Goal: Task Accomplishment & Management: Use online tool/utility

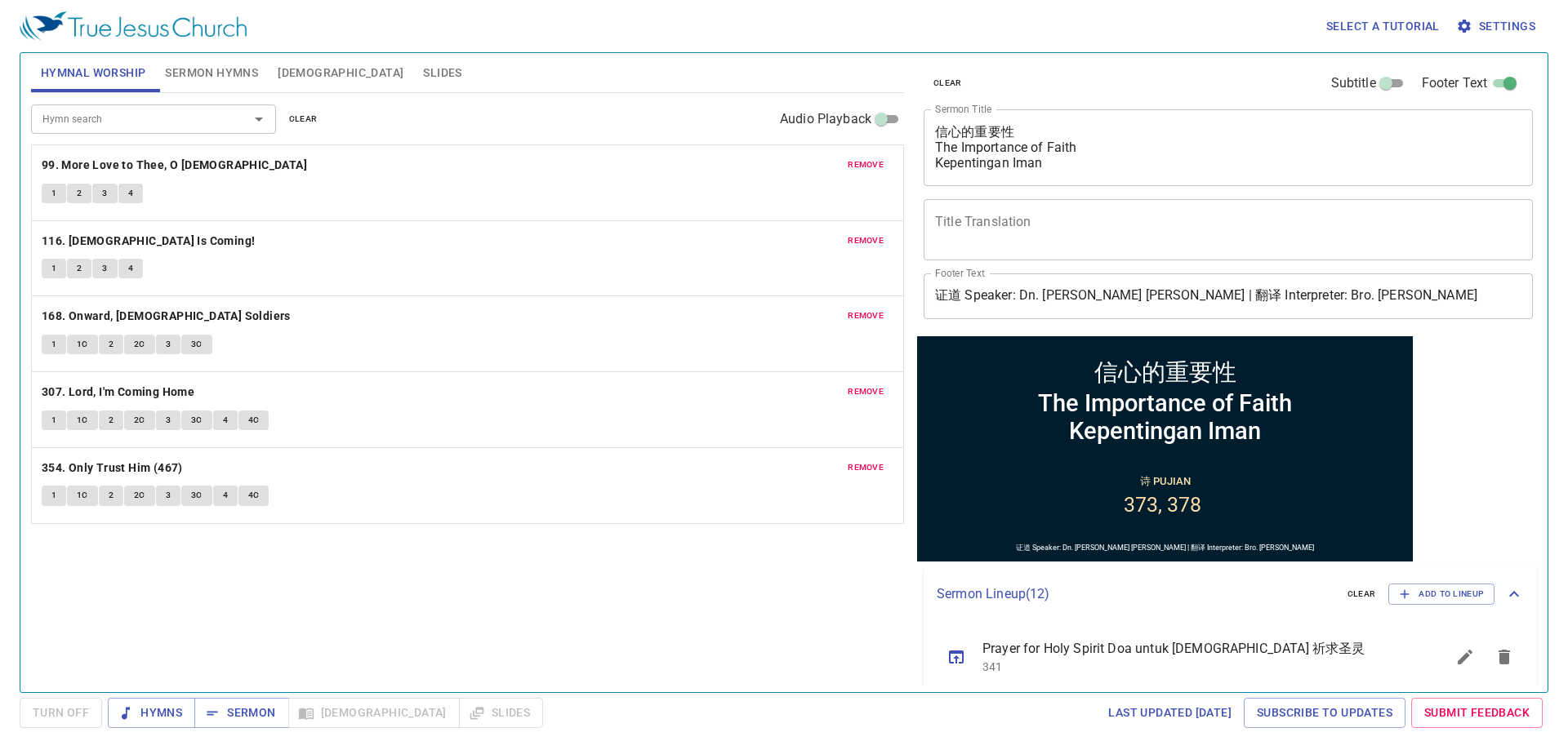
click at [423, 69] on span "Slides" at bounding box center [442, 73] width 39 height 21
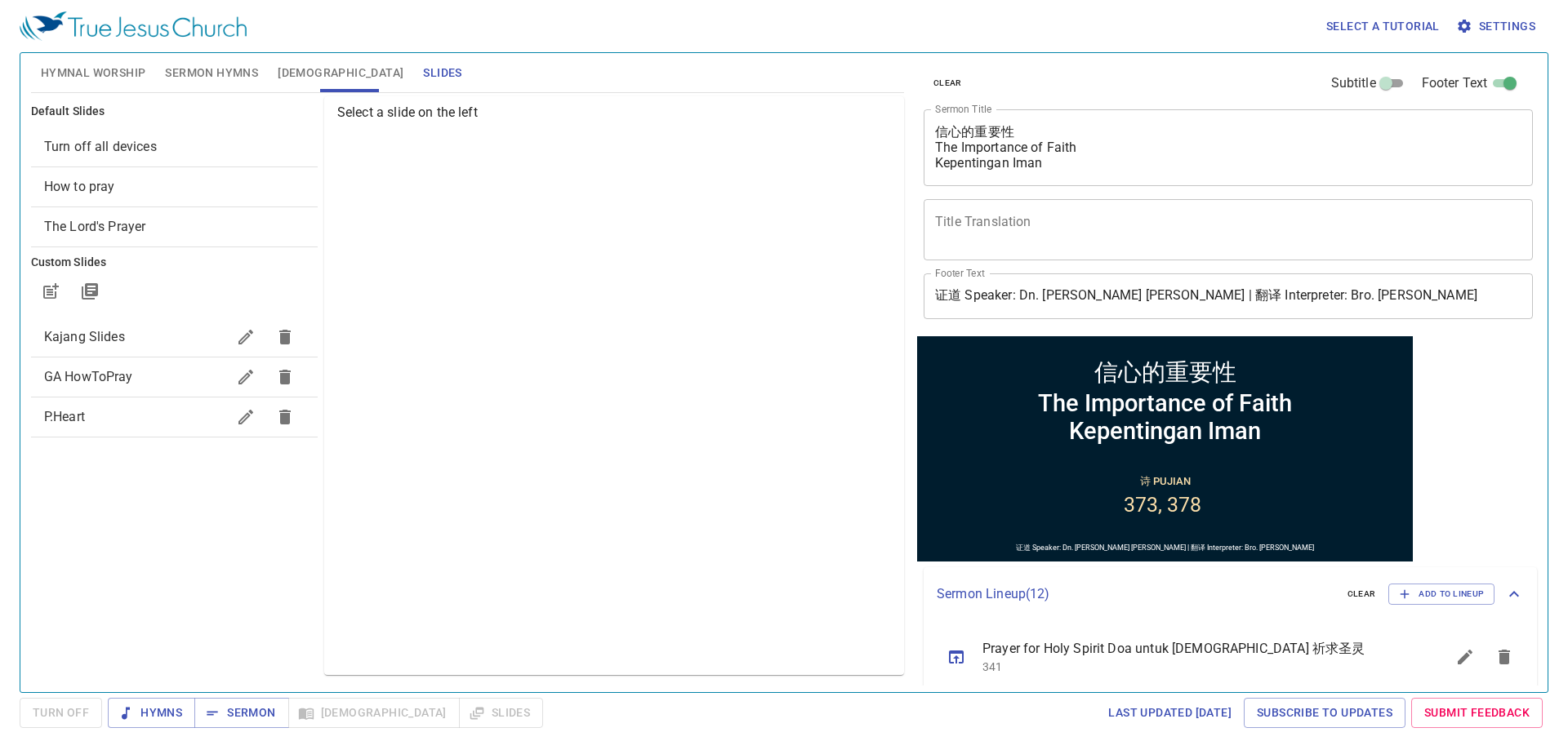
click at [81, 332] on span "Kajang Slides" at bounding box center [85, 336] width 81 height 16
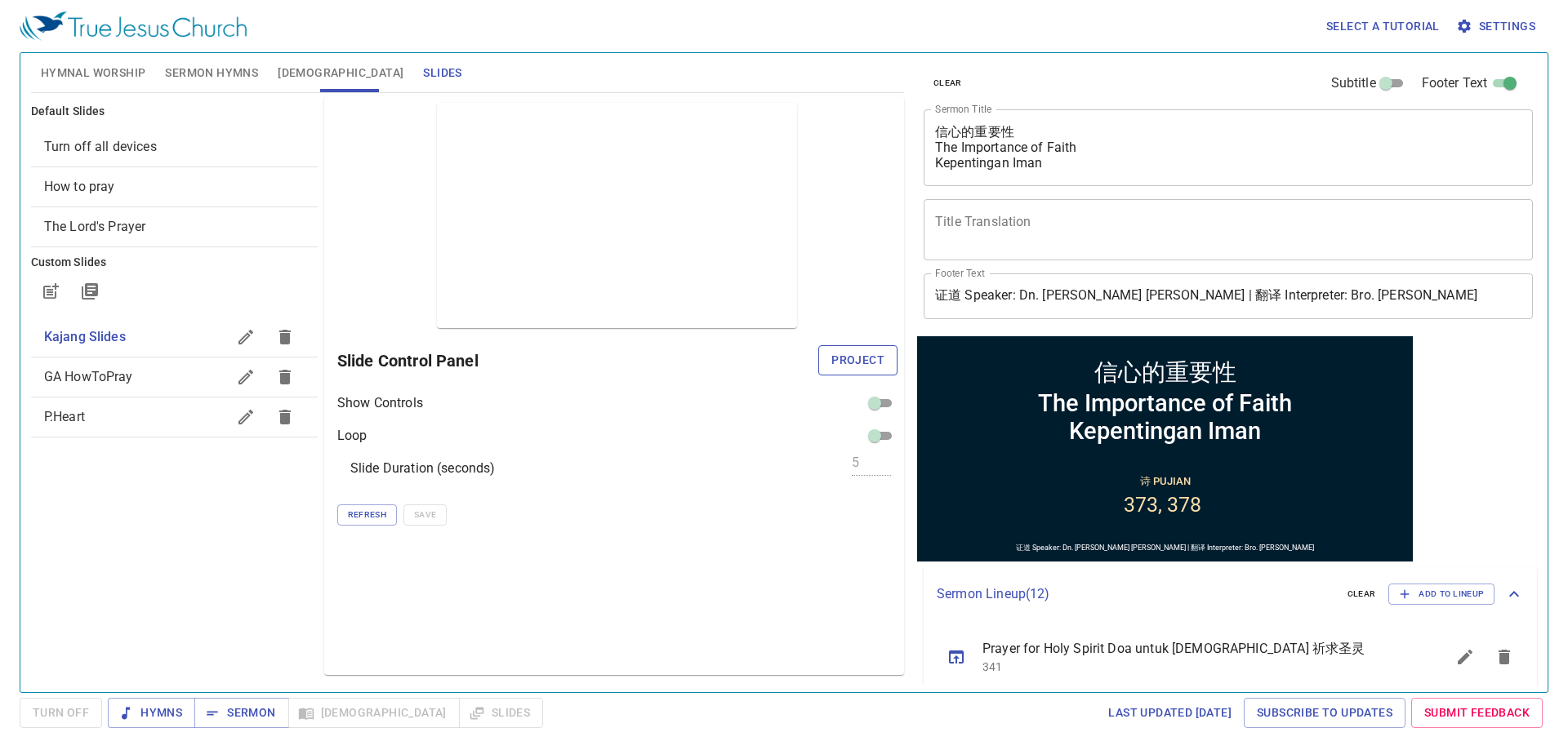
click at [823, 356] on button "Project" at bounding box center [858, 360] width 80 height 30
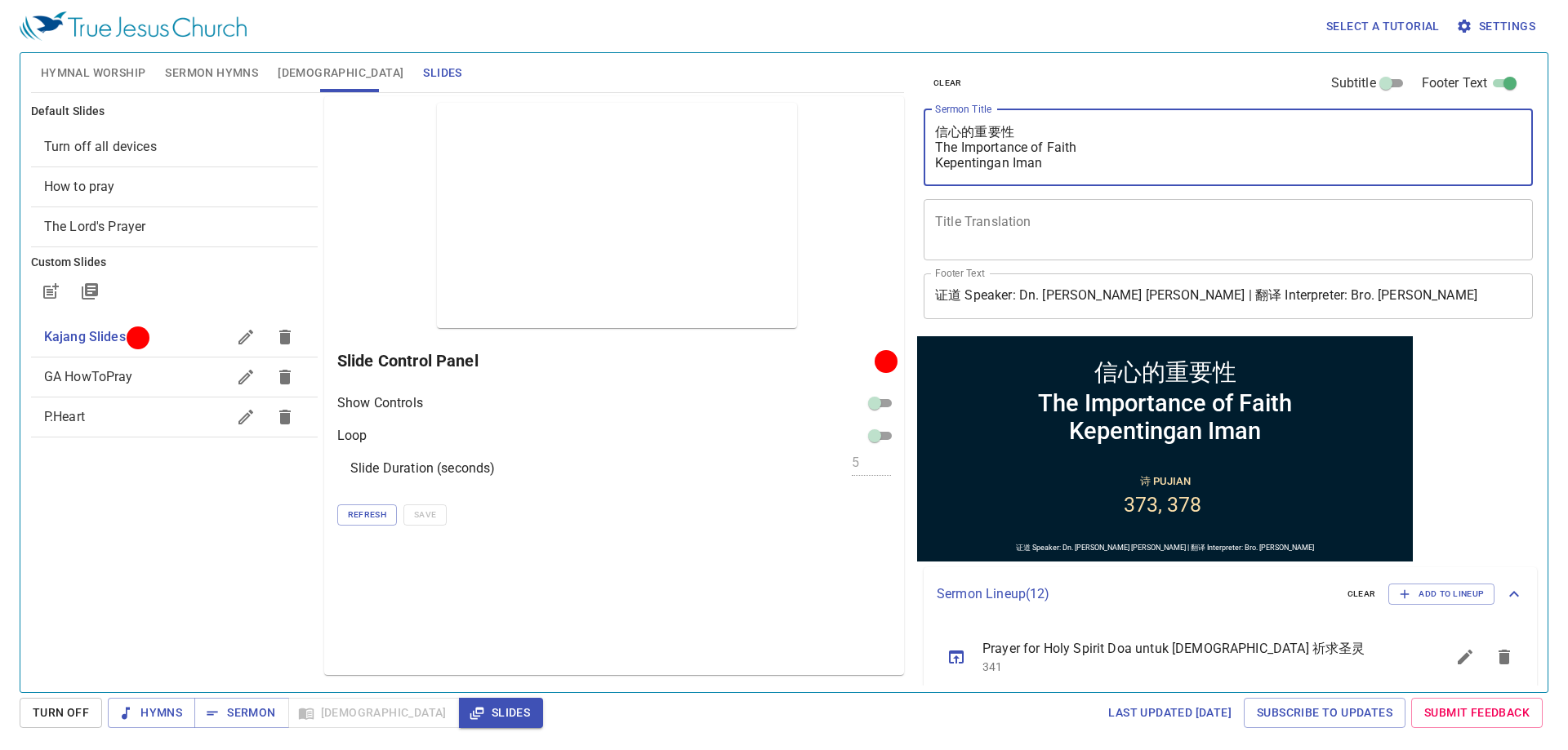
drag, startPoint x: 938, startPoint y: 130, endPoint x: 1066, endPoint y: 174, distance: 135.4
click at [1066, 174] on div "信心的重要性 The Importance of Faith Kepentingan Iman x Sermon Title" at bounding box center [1228, 148] width 609 height 77
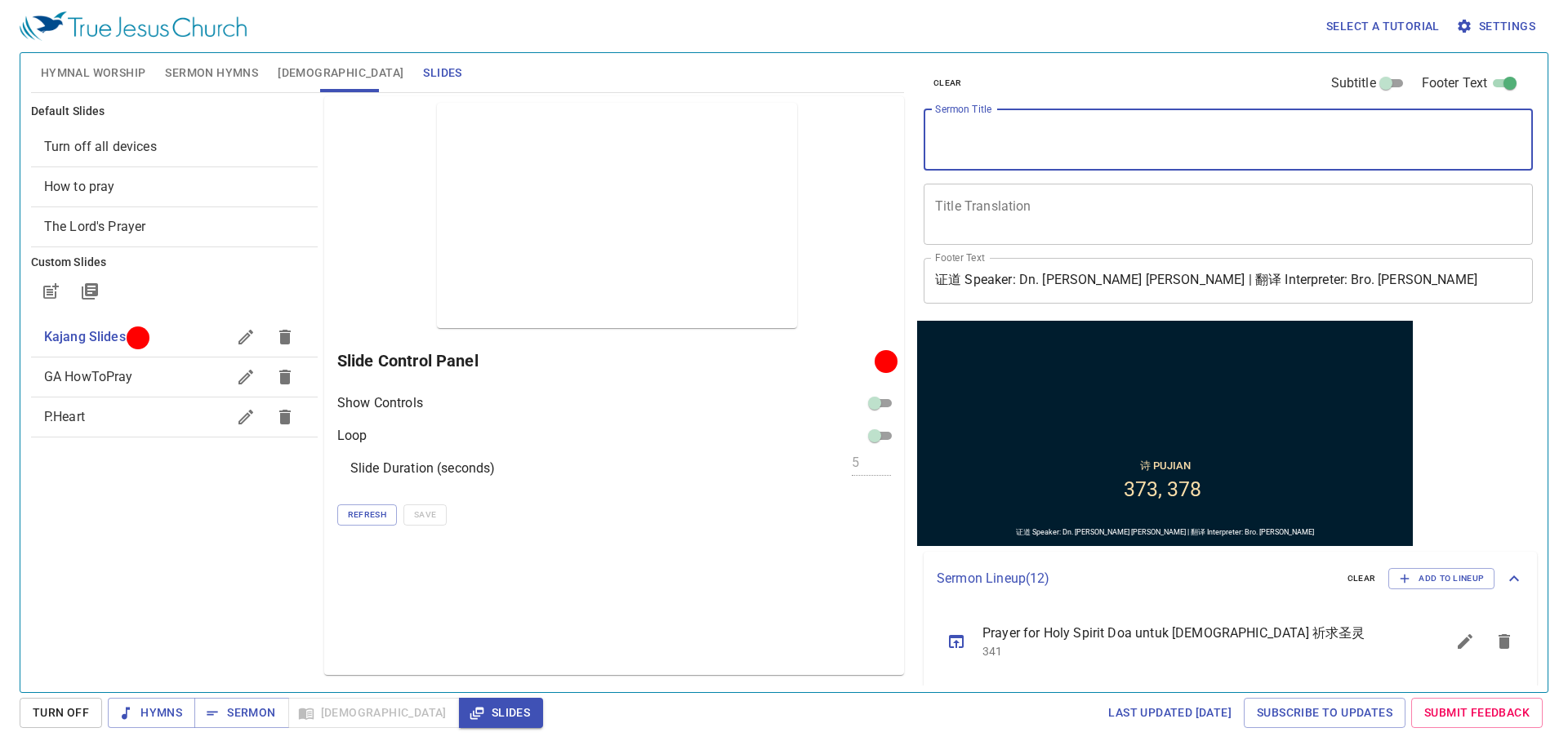
click at [1487, 30] on span "Settings" at bounding box center [1497, 26] width 76 height 21
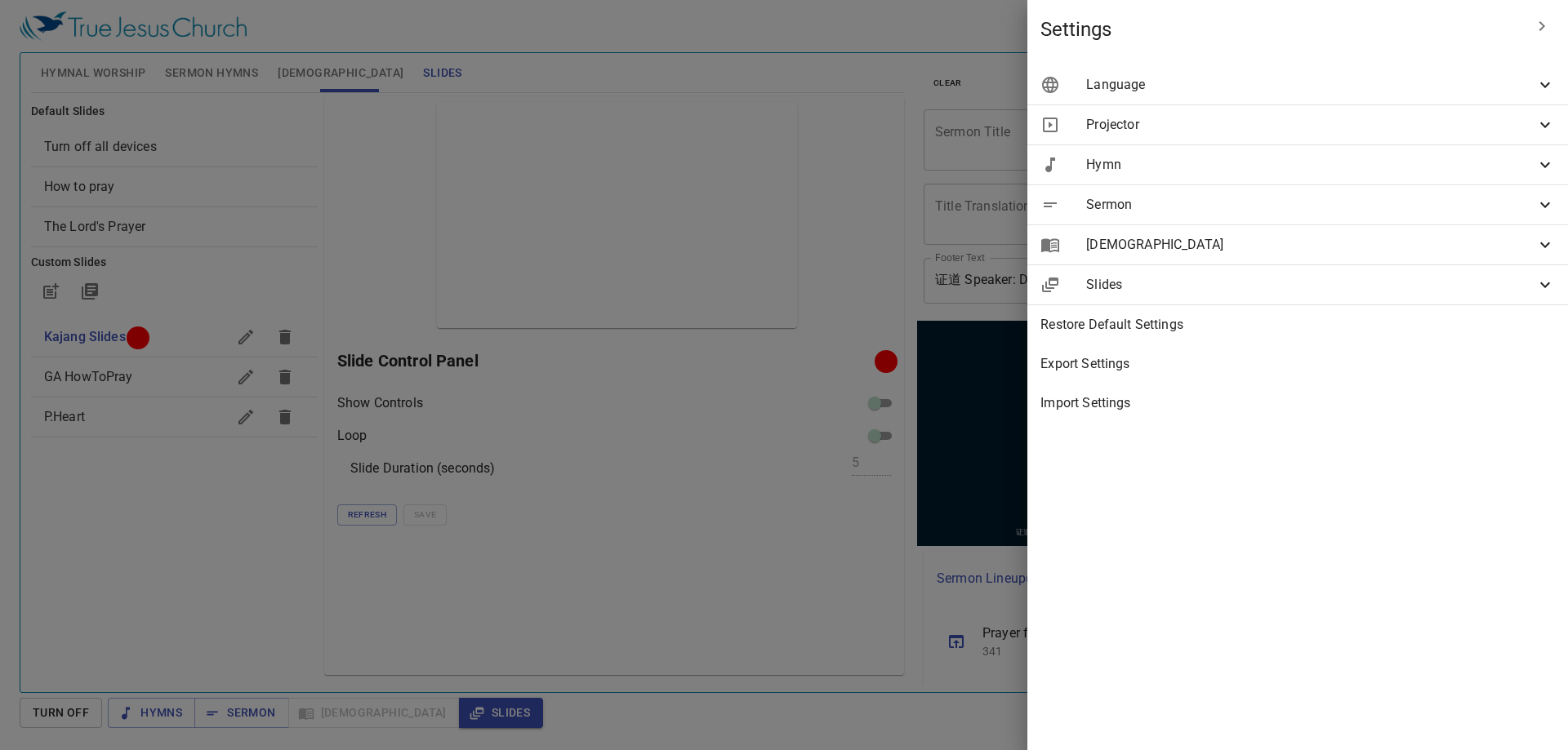
click at [1453, 80] on span "Language" at bounding box center [1310, 85] width 449 height 20
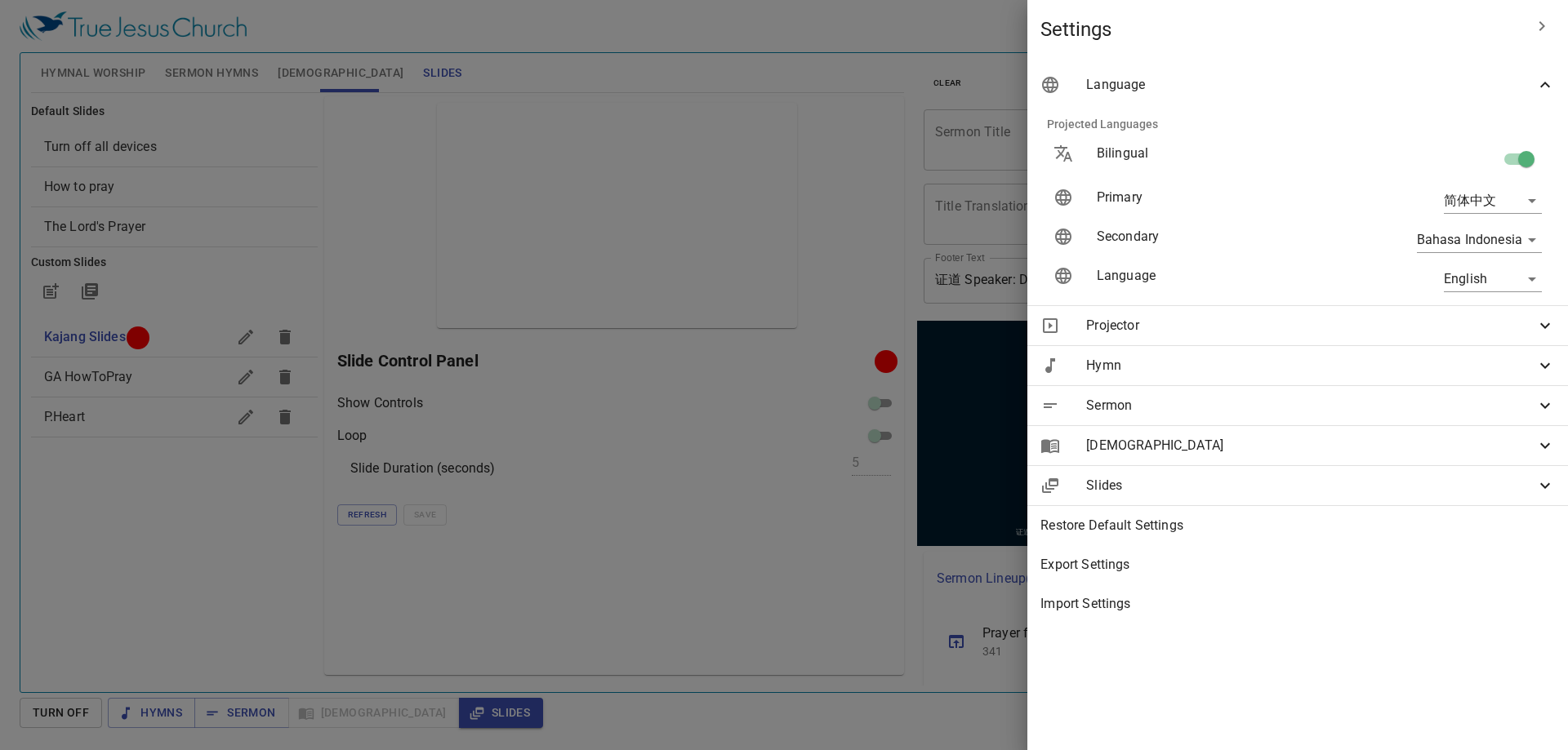
click at [1469, 277] on body "Select a tutorial Settings Hymnal Worship Sermon Hymns Bible Slides Hymn search…" at bounding box center [784, 375] width 1568 height 750
click at [1472, 304] on li "简体中文" at bounding box center [1489, 309] width 131 height 30
type input "zh-simple"
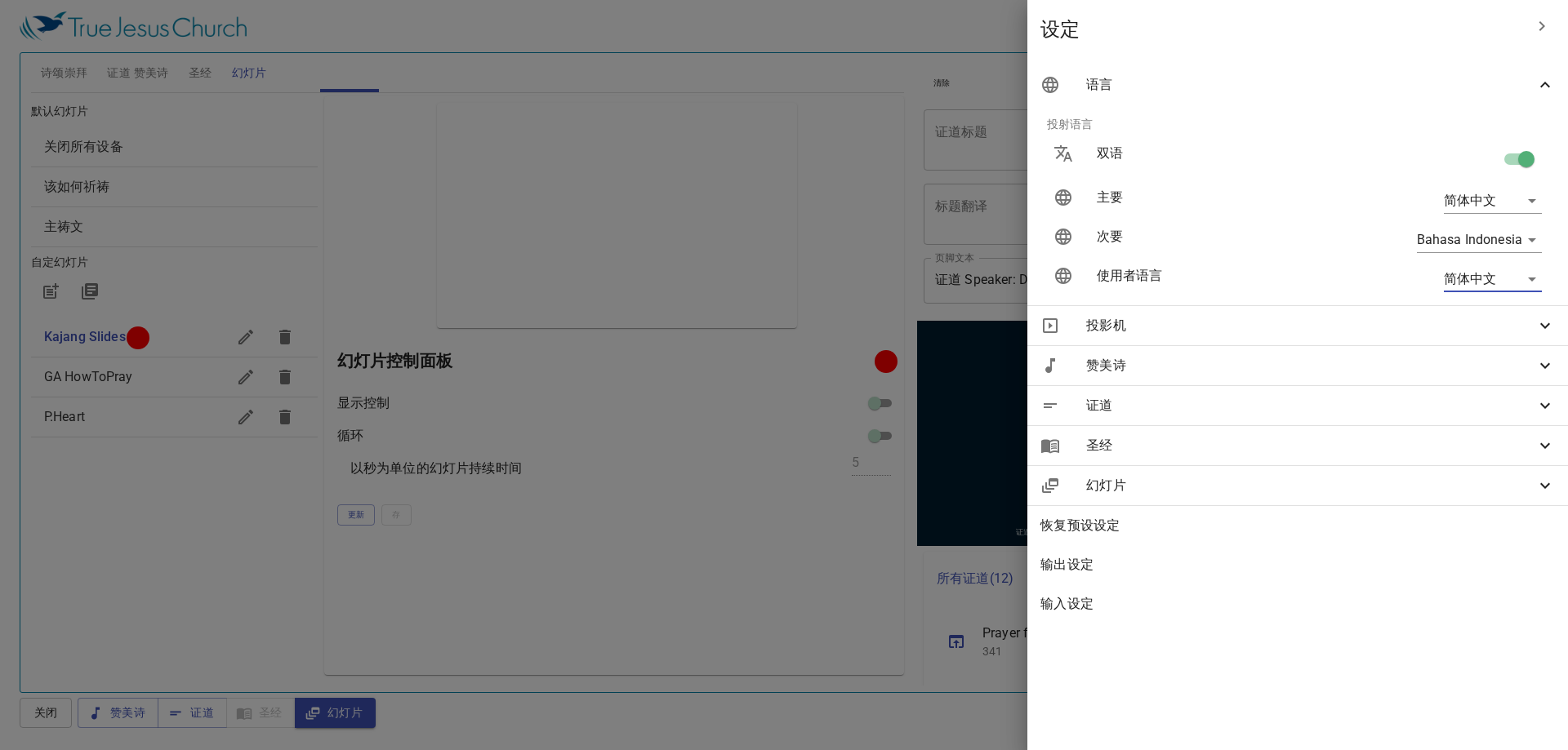
click at [721, 188] on div at bounding box center [784, 375] width 1568 height 750
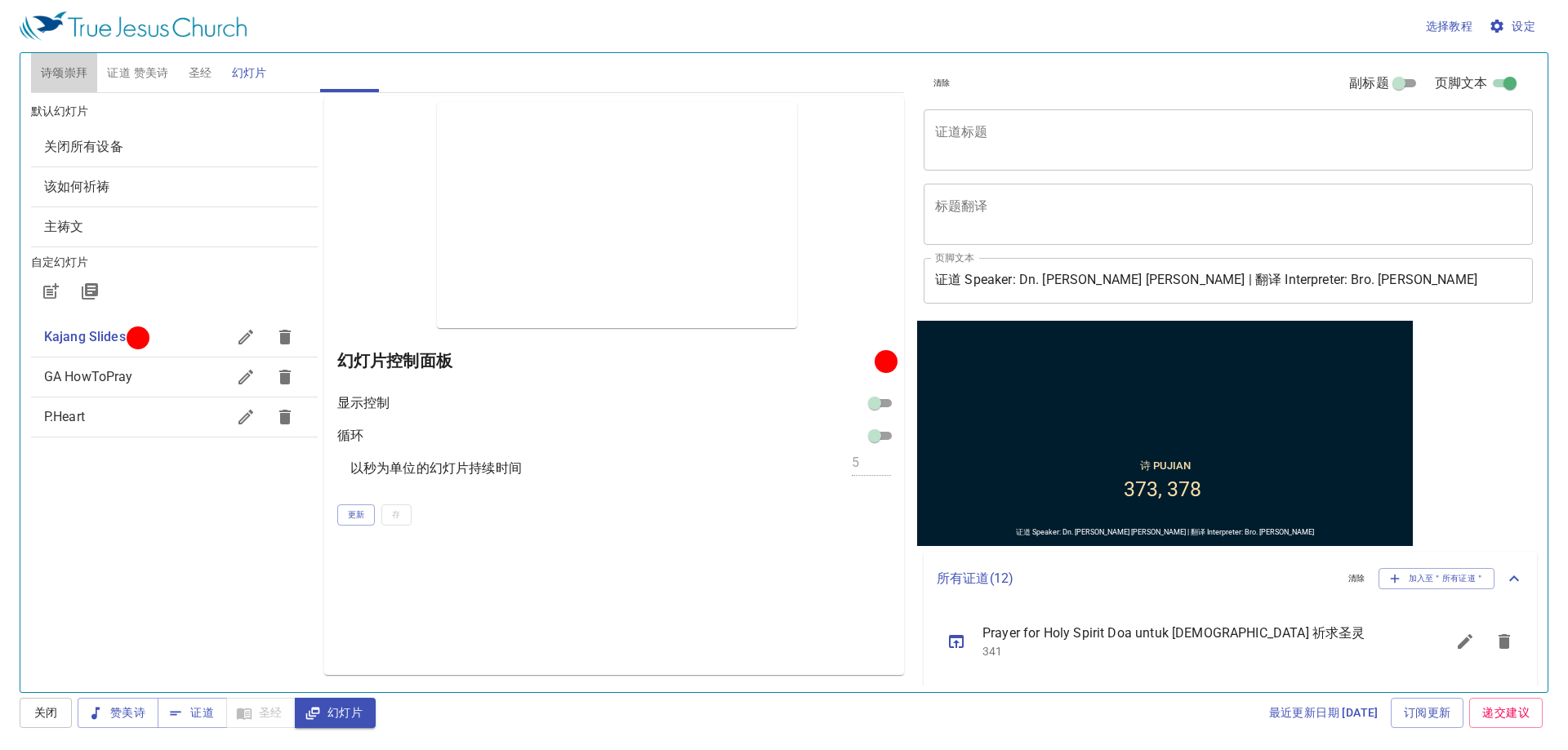
click at [57, 70] on span "诗颂崇拜" at bounding box center [65, 73] width 48 height 21
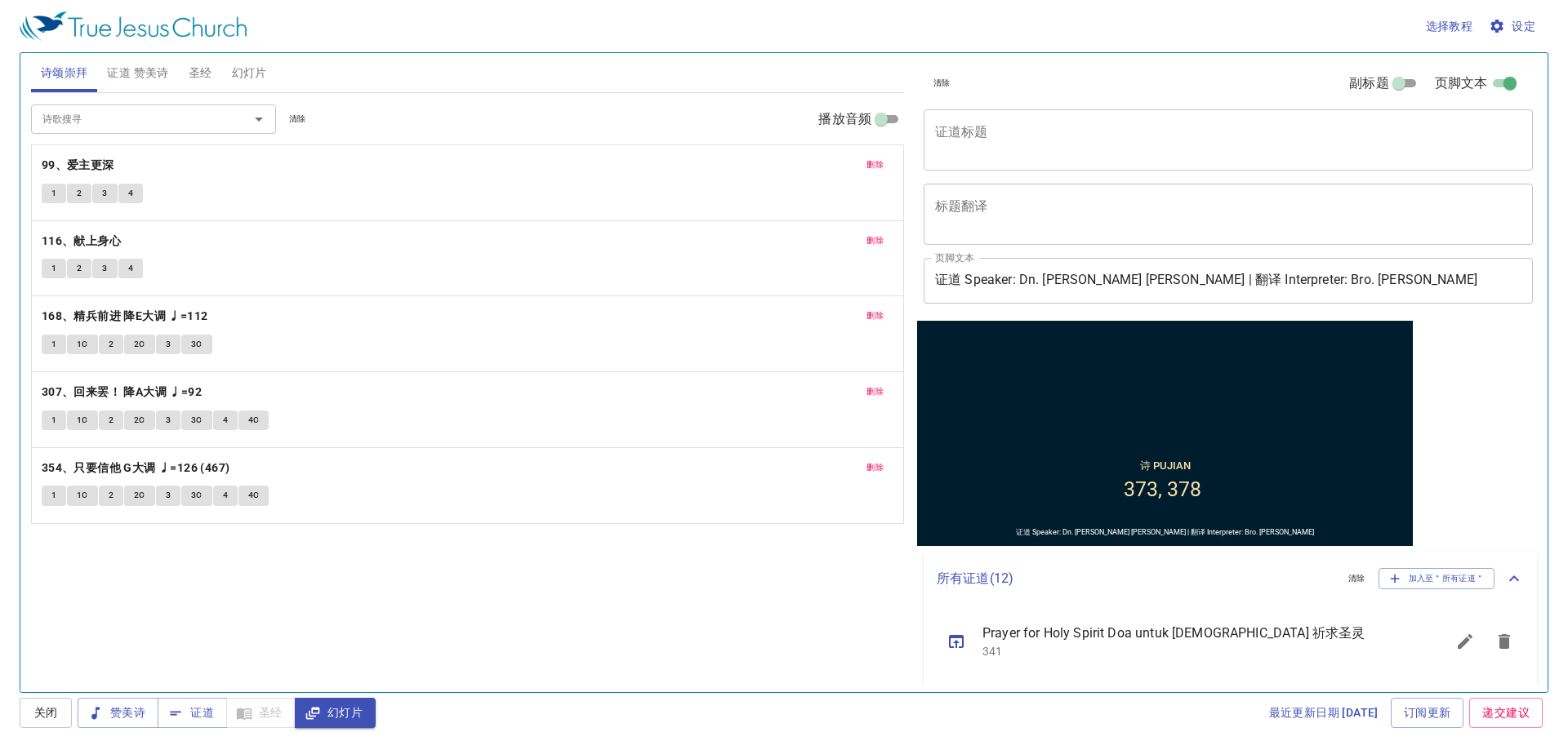
click at [873, 170] on span "删除" at bounding box center [875, 165] width 17 height 15
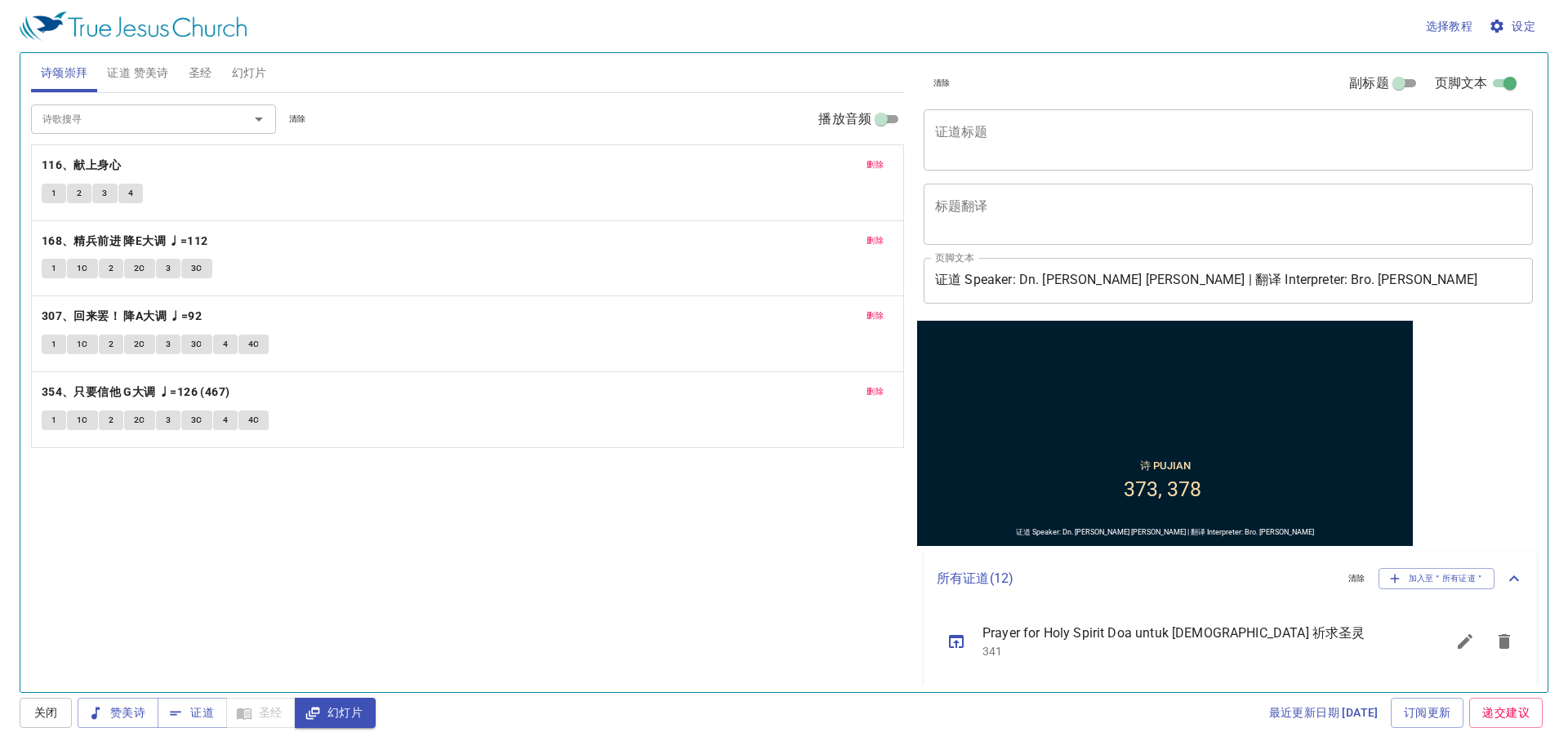
click at [873, 170] on span "删除" at bounding box center [875, 165] width 17 height 15
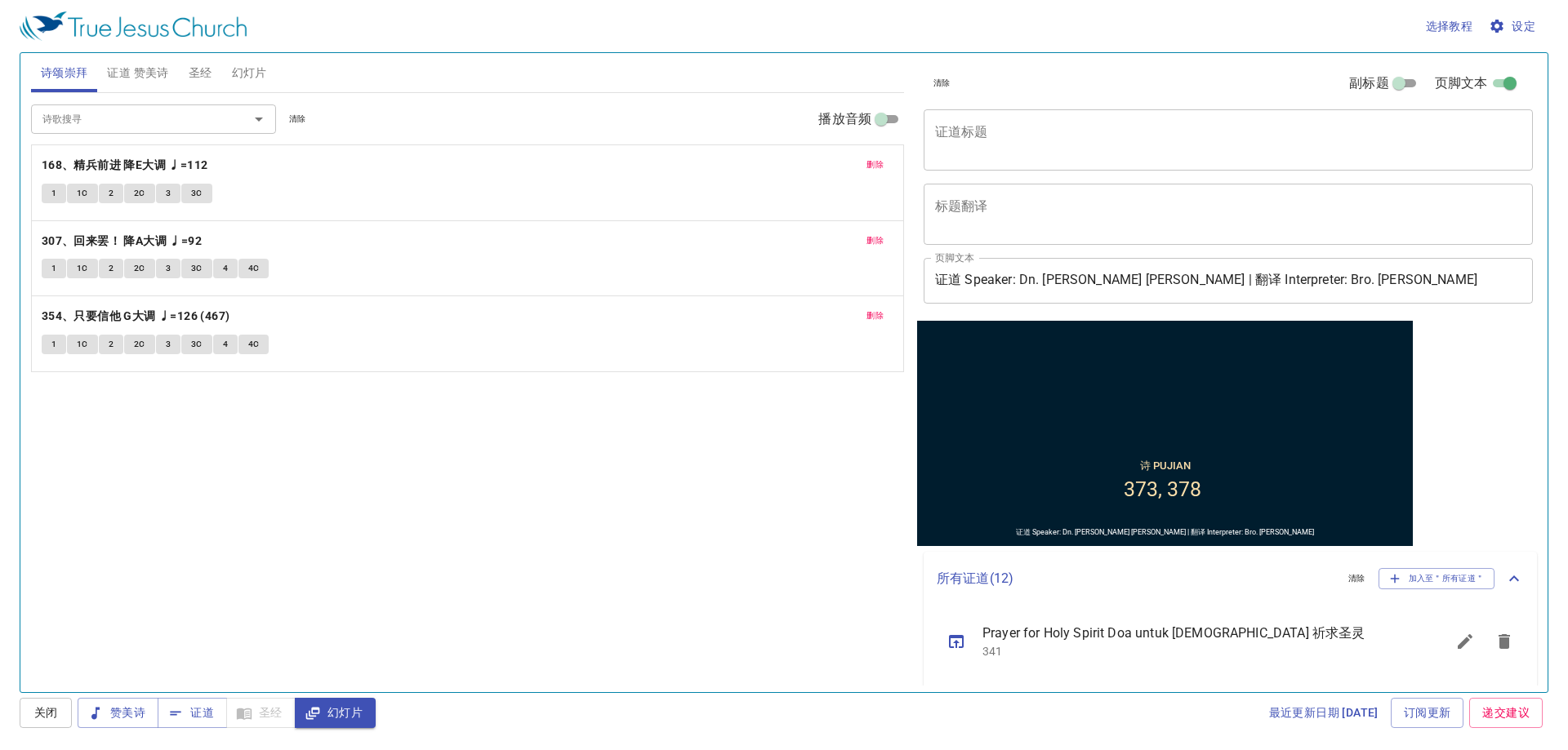
click at [873, 170] on span "删除" at bounding box center [875, 165] width 17 height 15
click at [873, 234] on span "删除" at bounding box center [875, 241] width 17 height 15
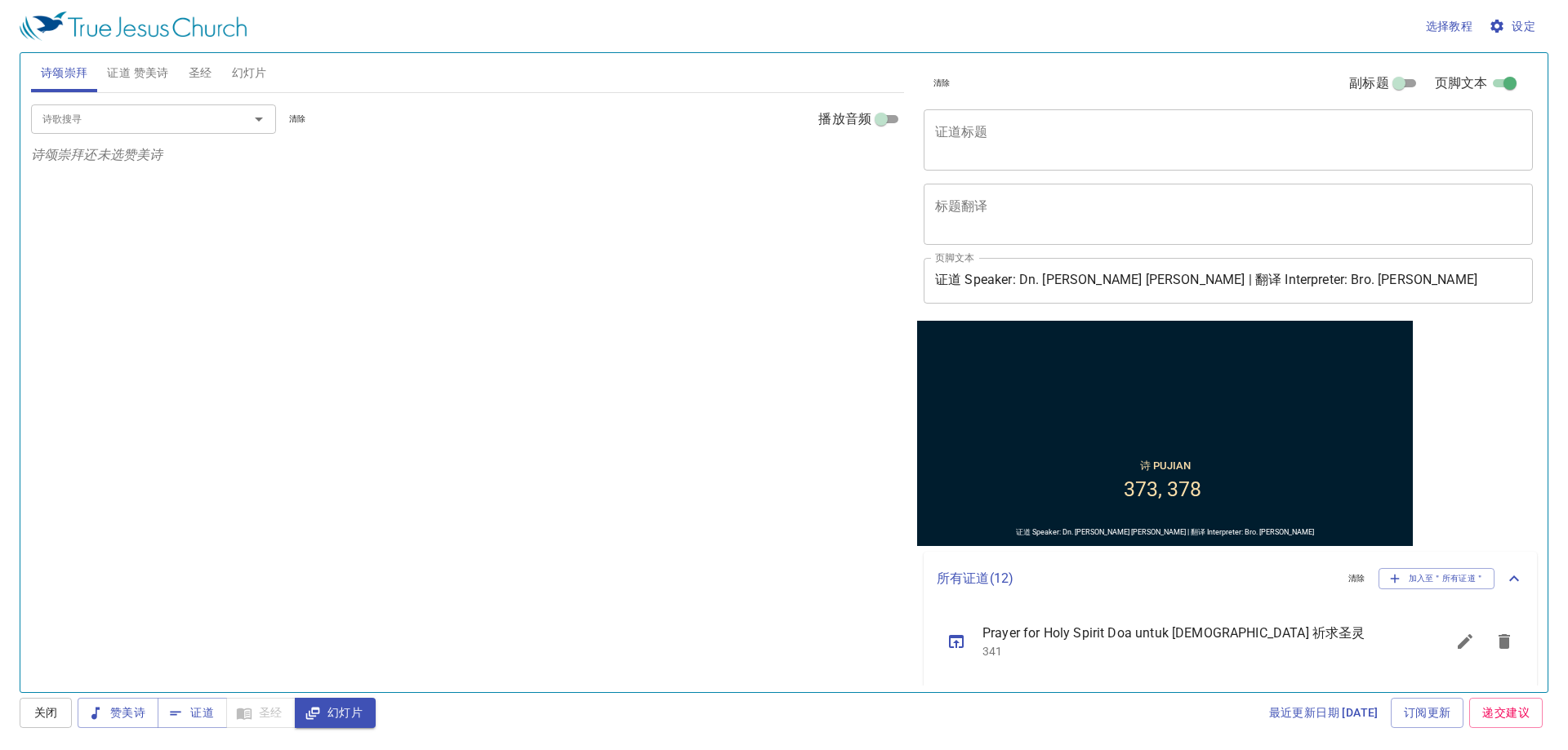
click at [118, 69] on span "证道 赞美诗" at bounding box center [137, 73] width 62 height 21
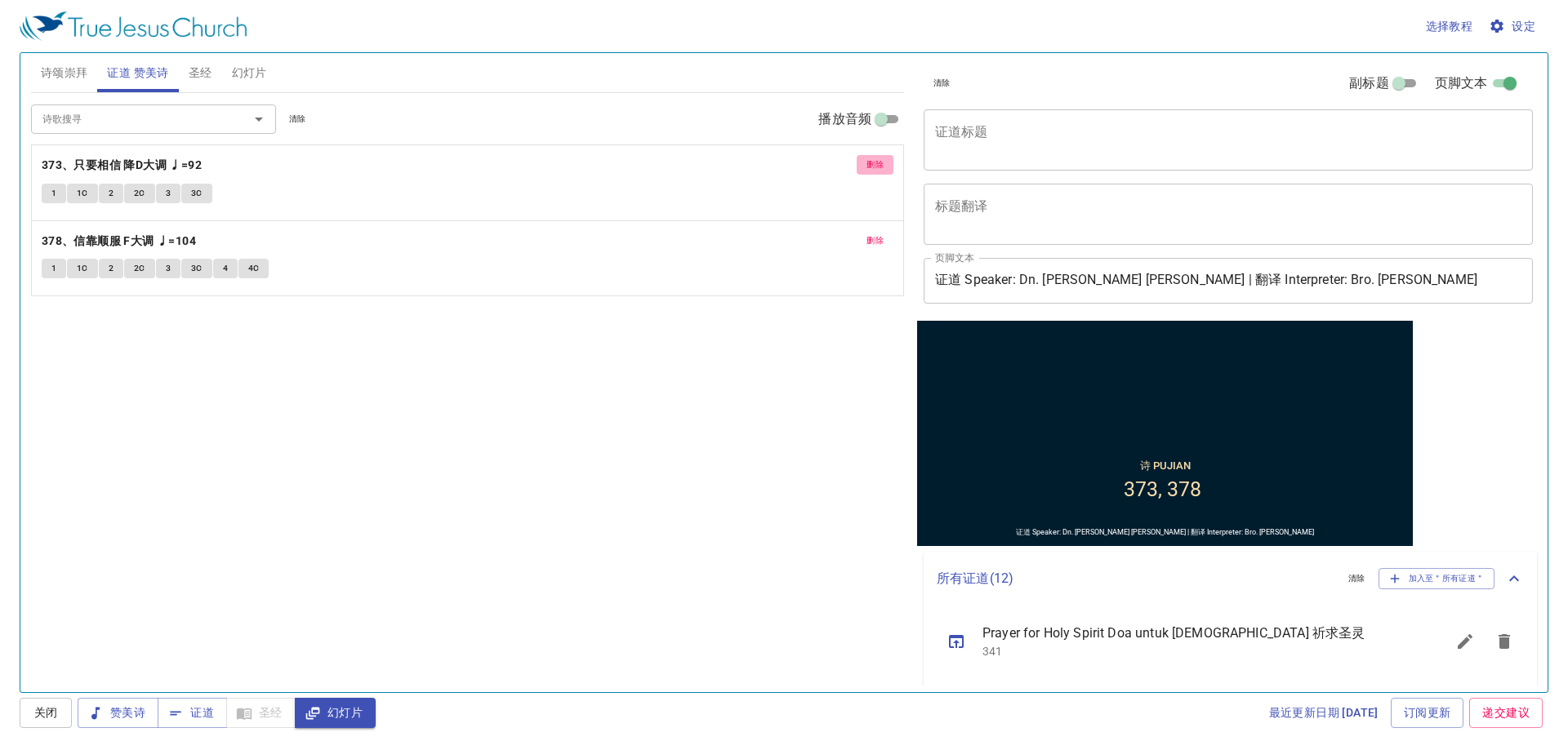
click at [883, 162] on span "删除" at bounding box center [875, 165] width 17 height 15
click at [883, 234] on span "删除" at bounding box center [875, 241] width 17 height 15
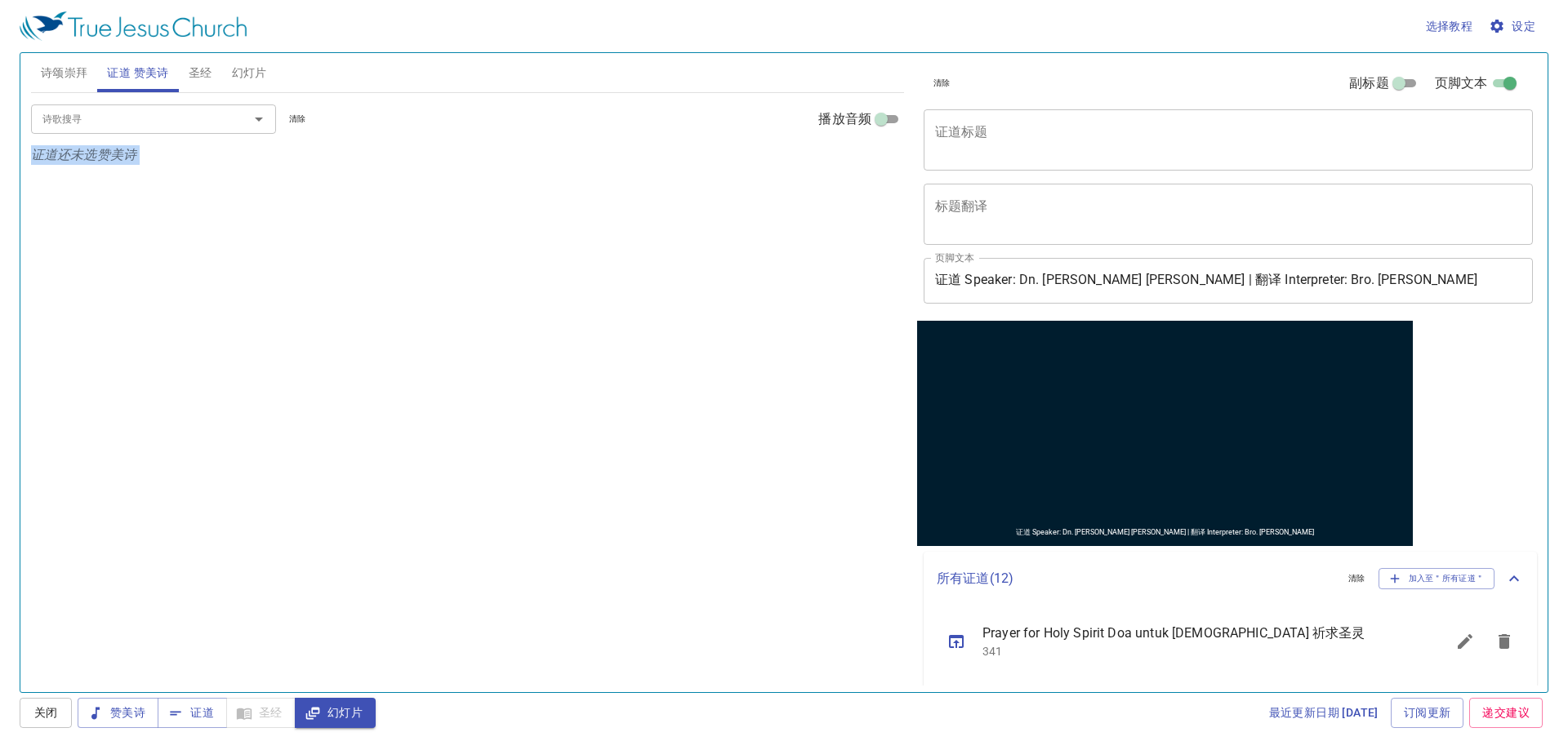
click at [883, 162] on p "证道还未选赞美诗" at bounding box center [468, 155] width 873 height 20
click at [459, 263] on div "诗歌搜寻 诗歌搜寻 清除 播放音频 证道还未选赞美诗" at bounding box center [468, 385] width 873 height 585
click at [257, 292] on div "诗歌搜寻 诗歌搜寻 清除 播放音频 证道还未选赞美诗" at bounding box center [468, 385] width 873 height 585
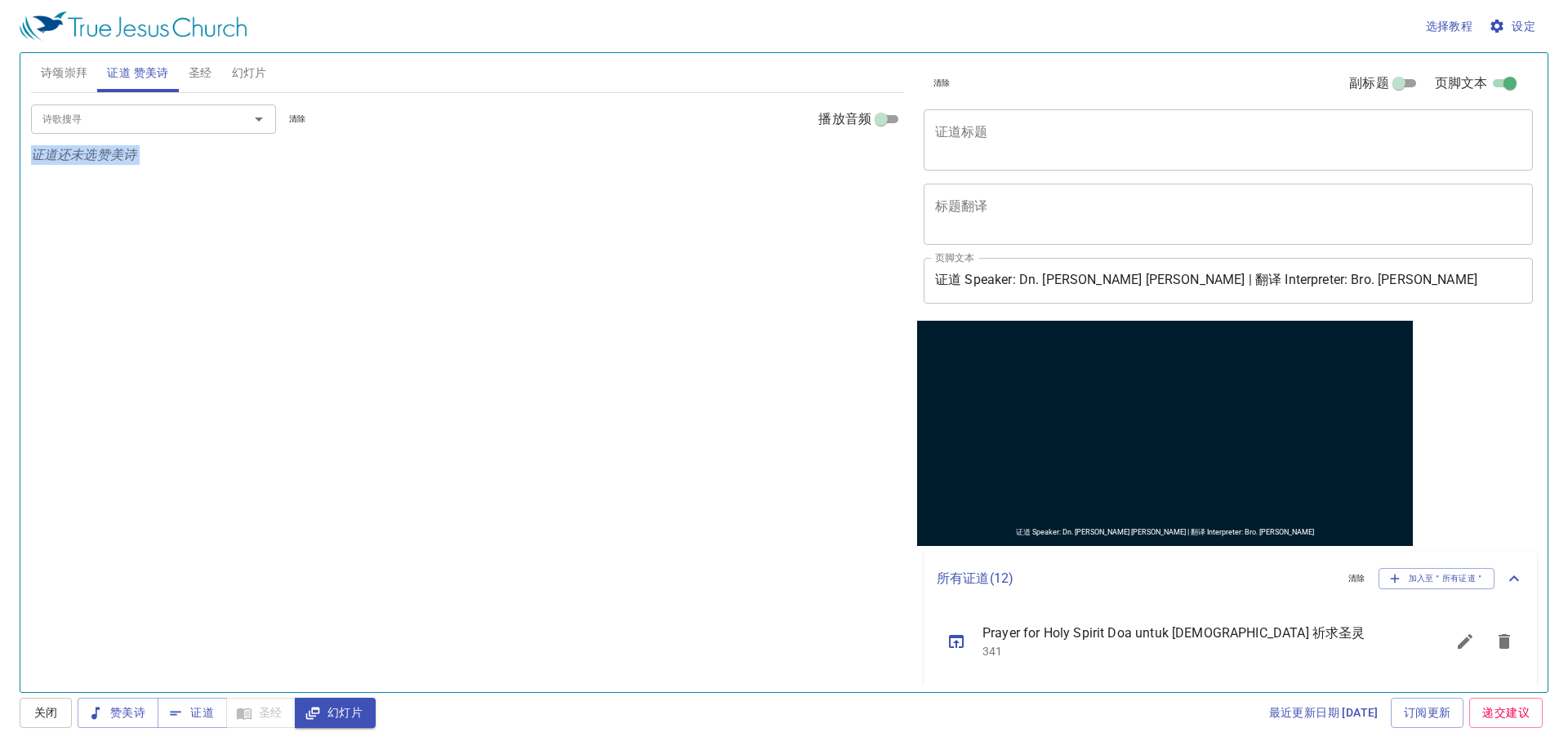
click at [125, 152] on icon "证道还未选赞美诗" at bounding box center [84, 154] width 105 height 16
click at [245, 63] on span "幻灯片" at bounding box center [250, 73] width 35 height 21
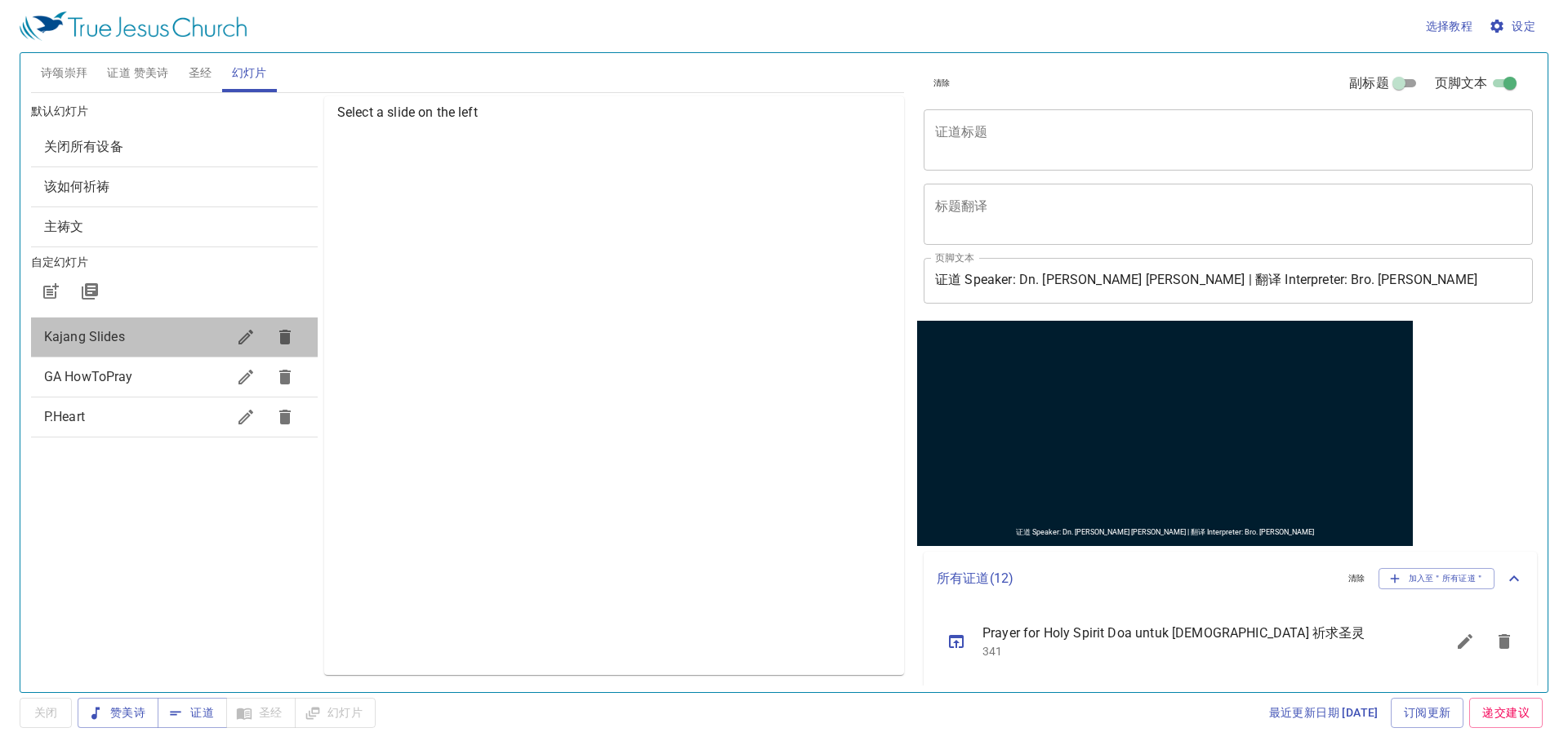
drag, startPoint x: 161, startPoint y: 341, endPoint x: 199, endPoint y: 335, distance: 38.5
click at [163, 340] on span "Kajang Slides" at bounding box center [135, 337] width 182 height 20
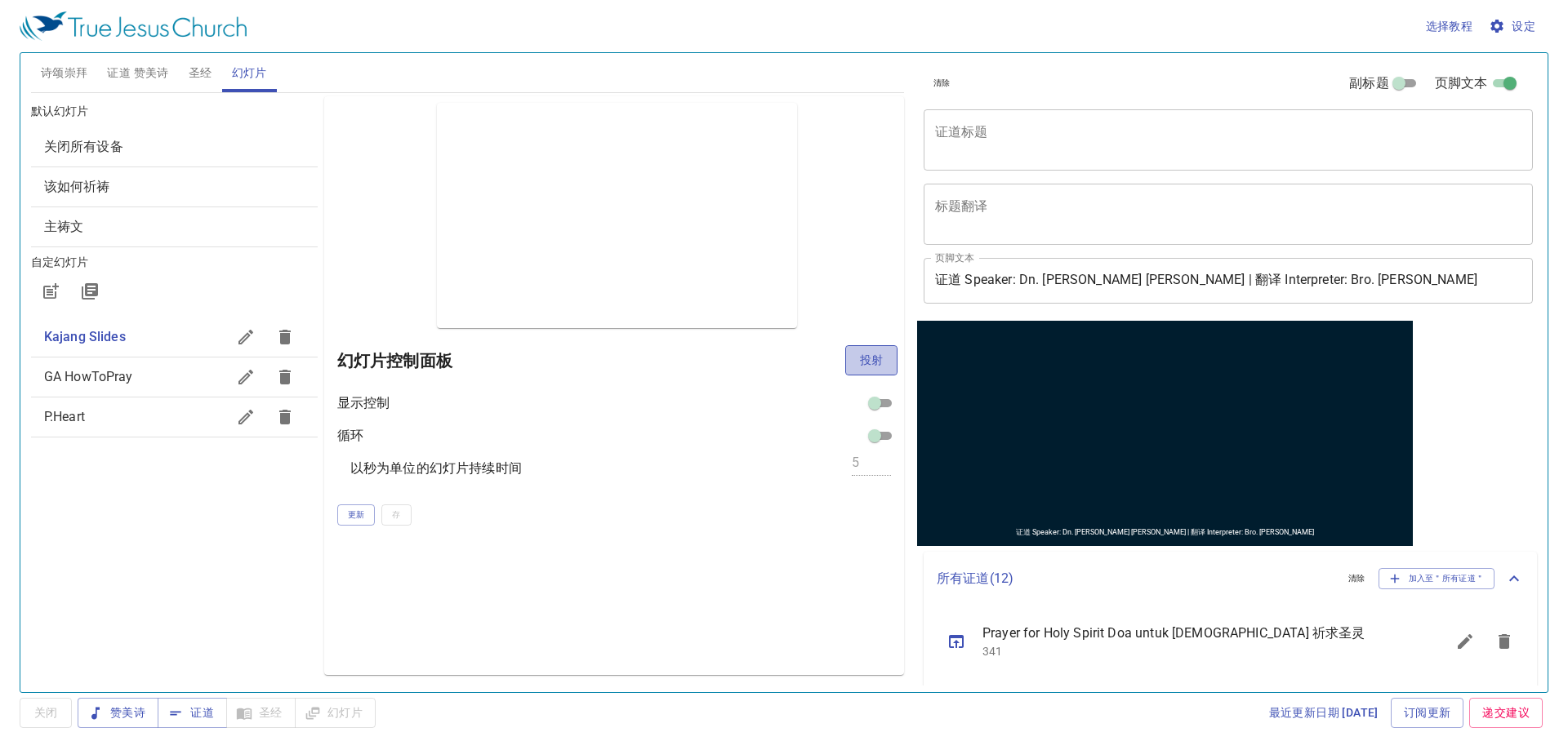
click at [855, 352] on button "投射" at bounding box center [872, 360] width 53 height 30
click at [131, 66] on span "证道 赞美诗" at bounding box center [137, 73] width 62 height 21
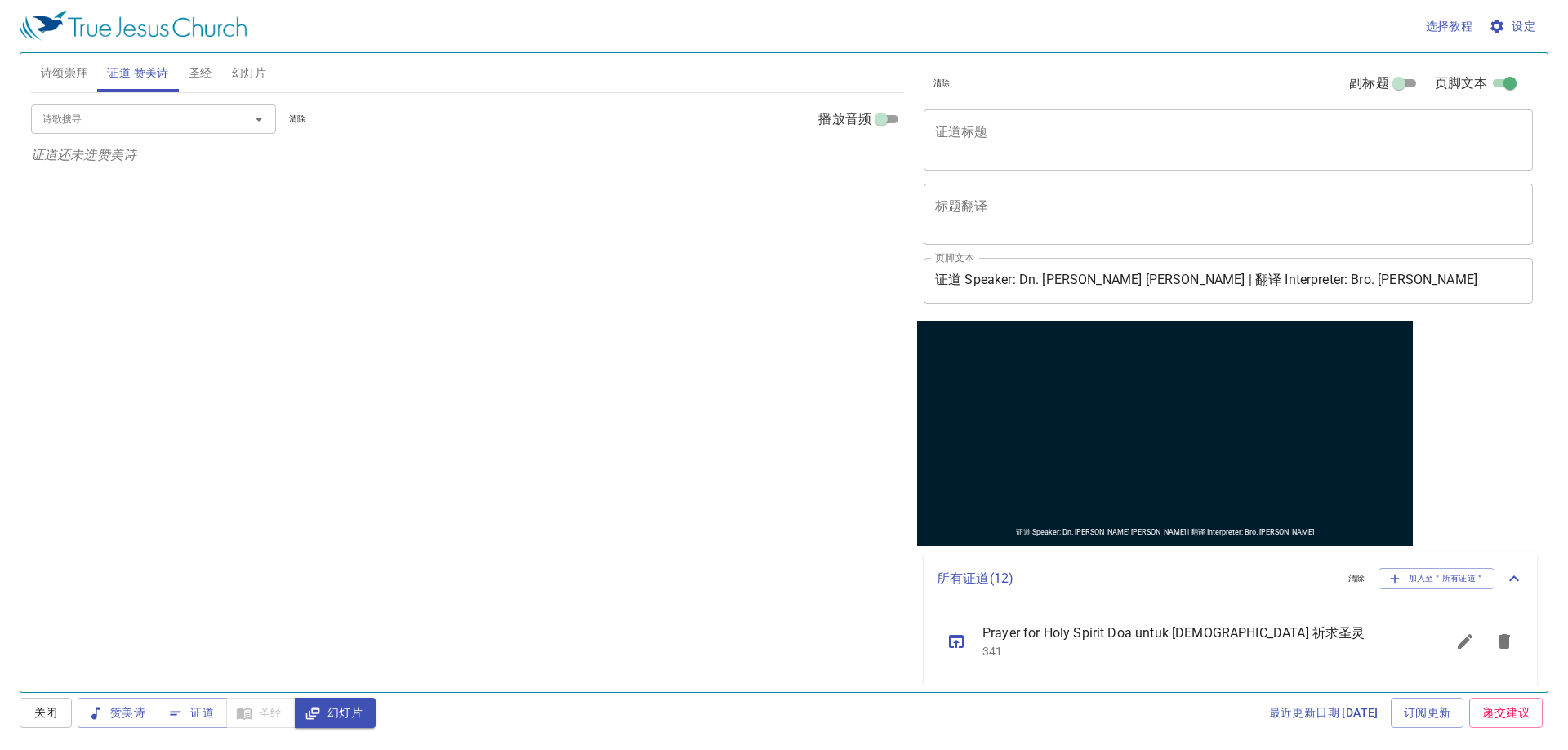
click at [75, 71] on span "诗颂崇拜" at bounding box center [65, 73] width 48 height 21
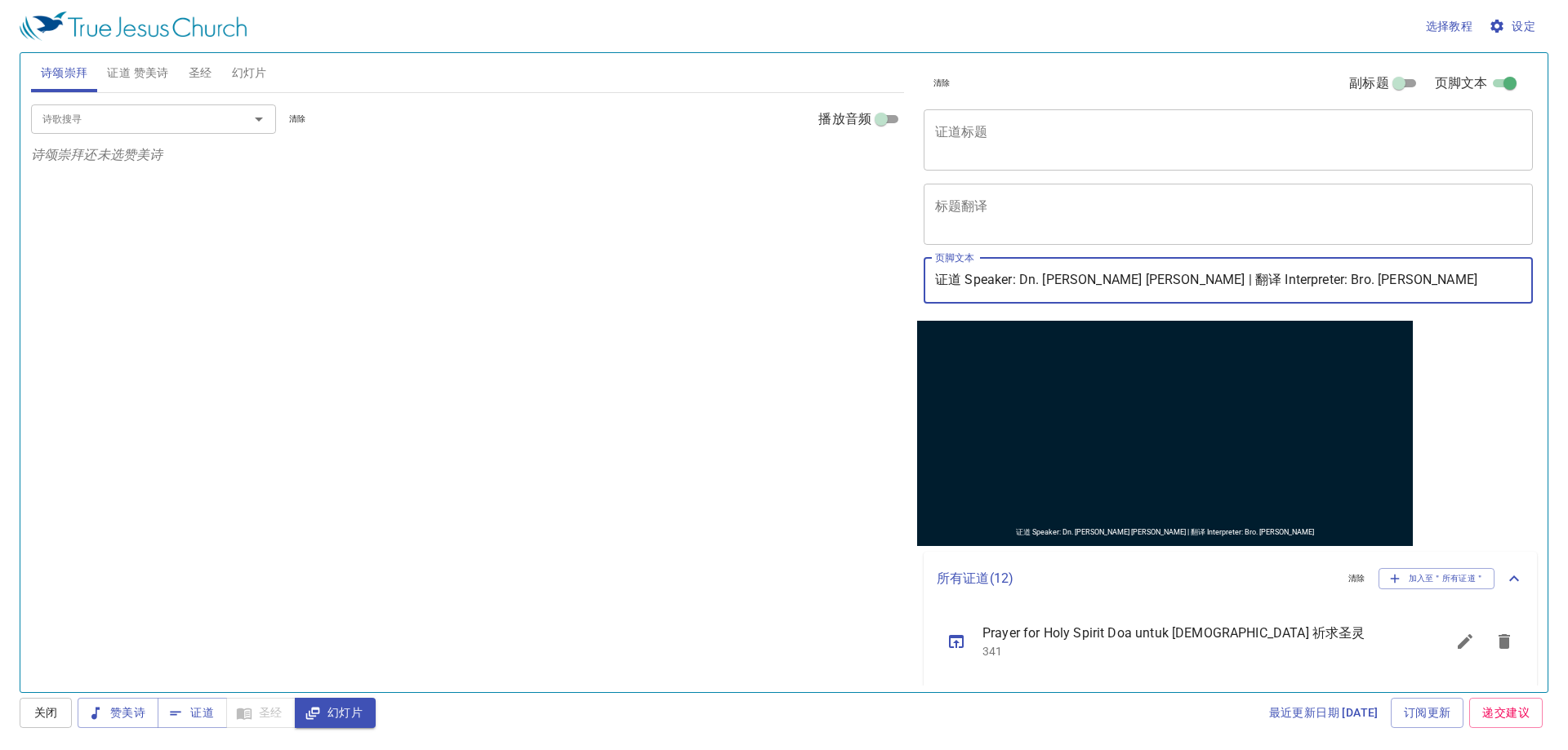
drag, startPoint x: 1025, startPoint y: 281, endPoint x: 1079, endPoint y: 281, distance: 54.0
click at [1079, 281] on input "证道 Speaker: Dn. John Chen | 翻译 Interpreter: Bro. Yong Cheng" at bounding box center [1228, 281] width 609 height 46
drag, startPoint x: 1020, startPoint y: 280, endPoint x: 1106, endPoint y: 284, distance: 86.1
click at [1106, 284] on input "证道 Speaker: Dn. John Chen | 翻译 Interpreter: Bro. Yong Cheng" at bounding box center [1228, 281] width 609 height 46
drag, startPoint x: 1231, startPoint y: 278, endPoint x: 1372, endPoint y: 258, distance: 142.4
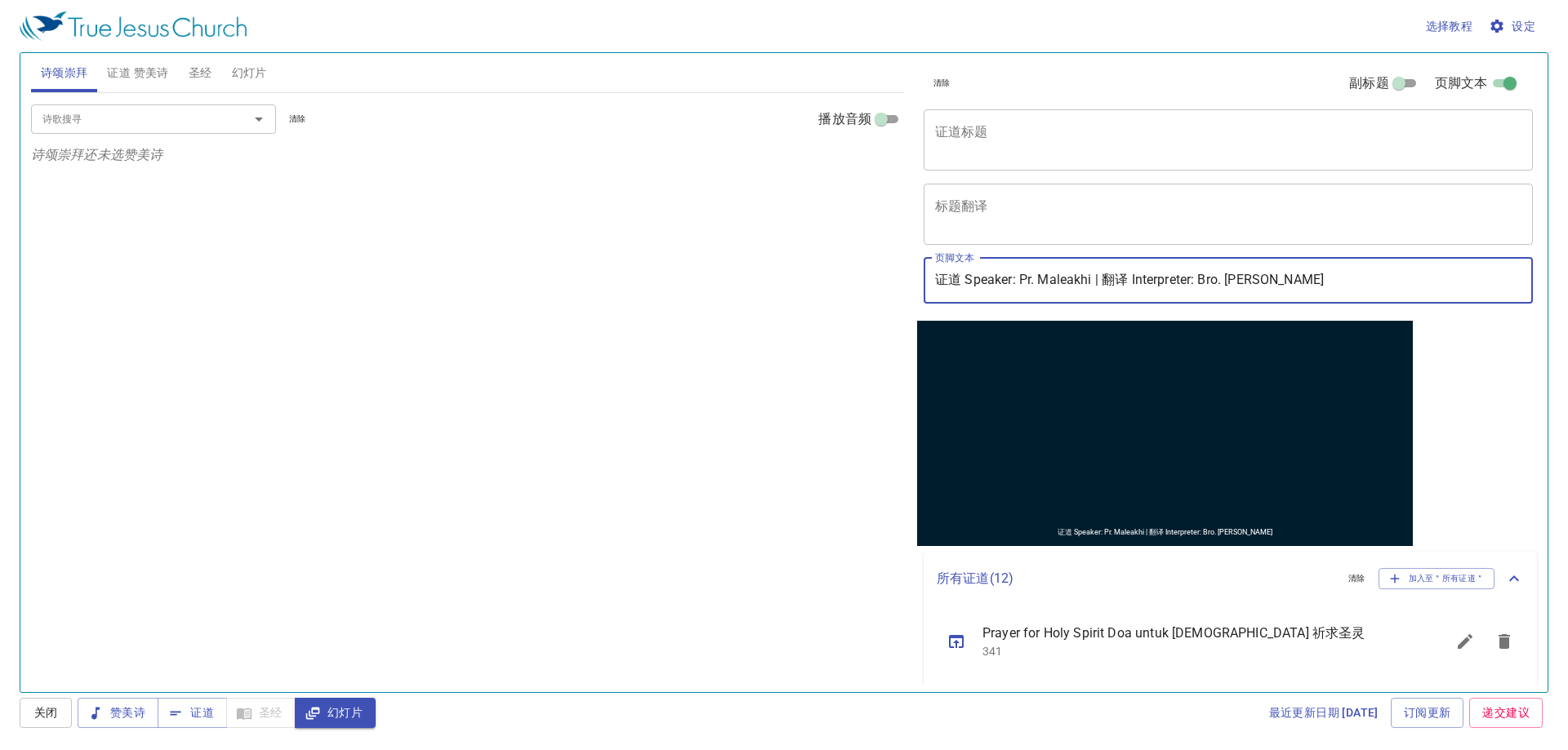
click at [1372, 258] on input "证道 Speaker: Pr. Maleakhi | 翻译 Interpreter: Bro. Yong Cheng" at bounding box center [1228, 281] width 609 height 46
type input "证道 Speaker: Pr. Maleakhi | 翻译 Interpreter: Bro. [PERSON_NAME]"
click at [213, 66] on button "圣经" at bounding box center [200, 73] width 44 height 39
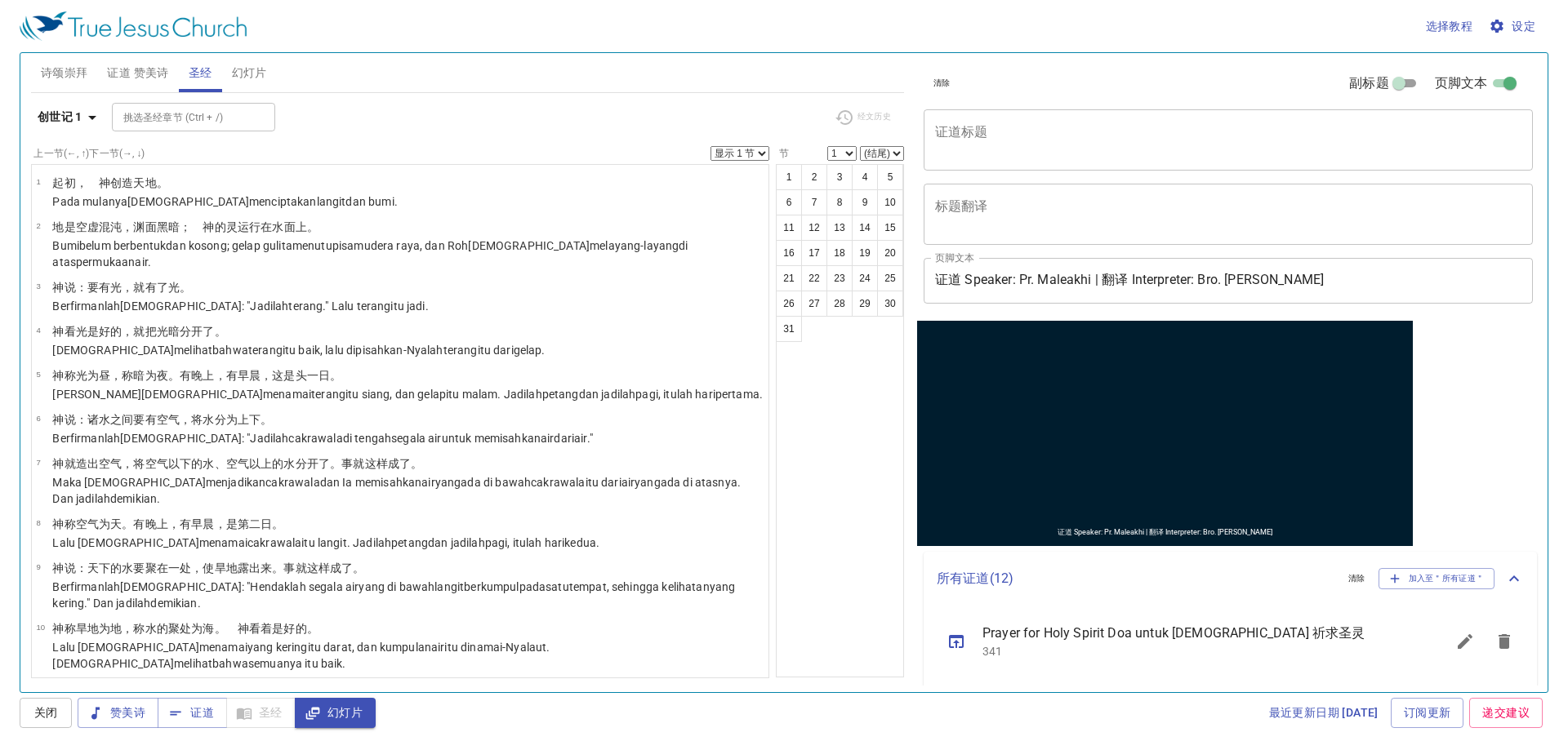
click at [140, 79] on span "证道 赞美诗" at bounding box center [137, 73] width 62 height 21
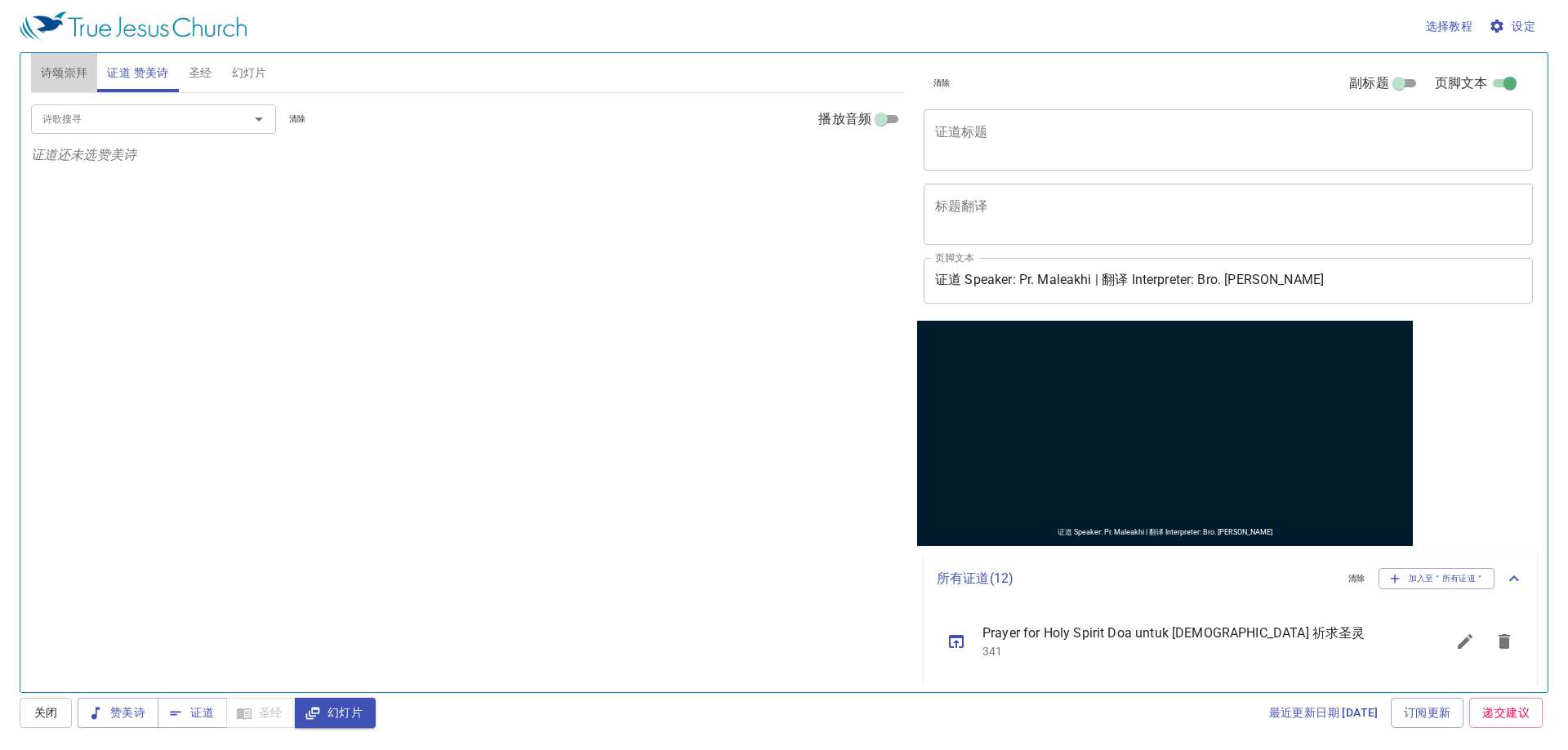
click at [53, 71] on span "诗颂崇拜" at bounding box center [65, 73] width 48 height 21
click at [171, 109] on input "诗歌搜寻" at bounding box center [130, 118] width 187 height 19
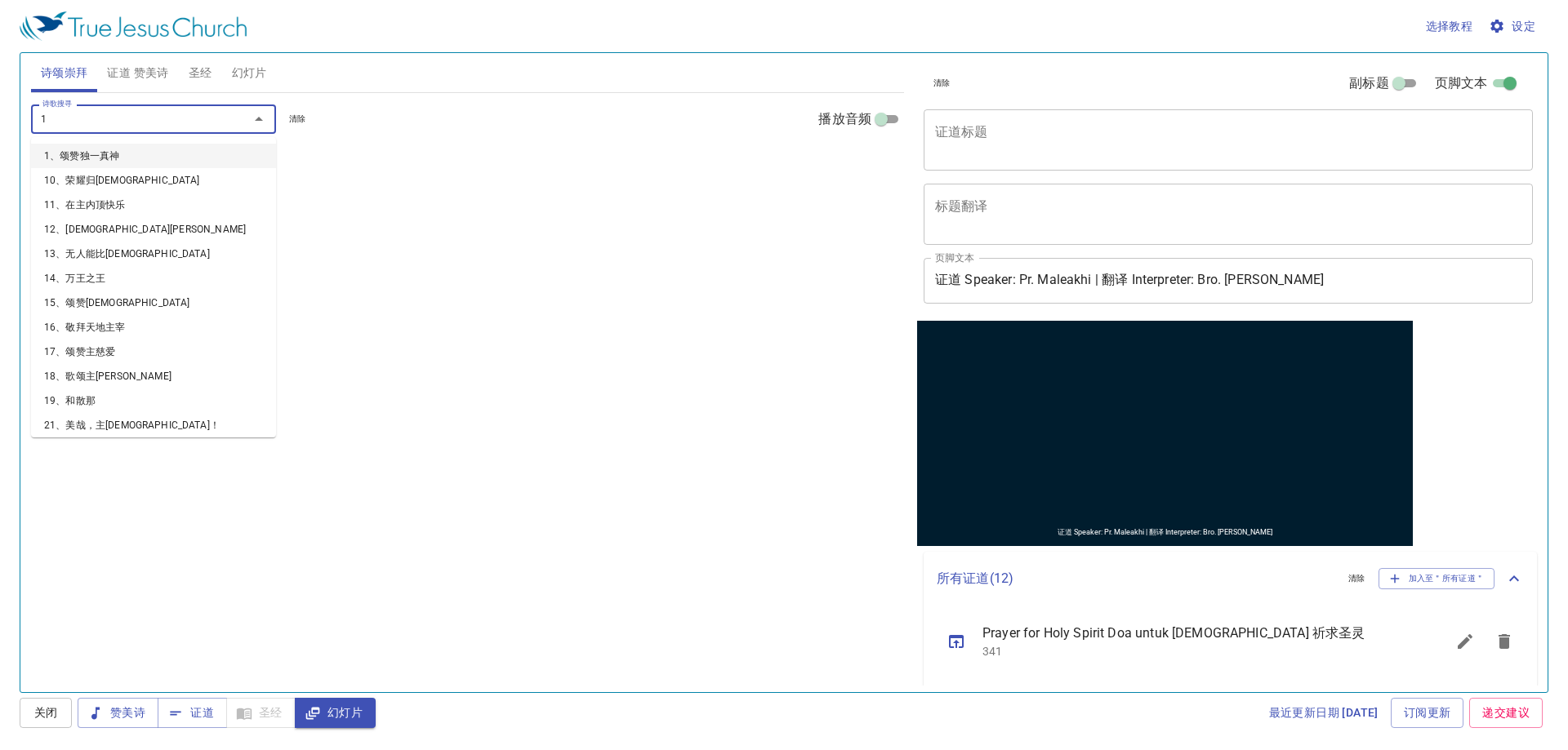
type input "10"
type input "12、[DEMOGRAPHIC_DATA][PERSON_NAME]"
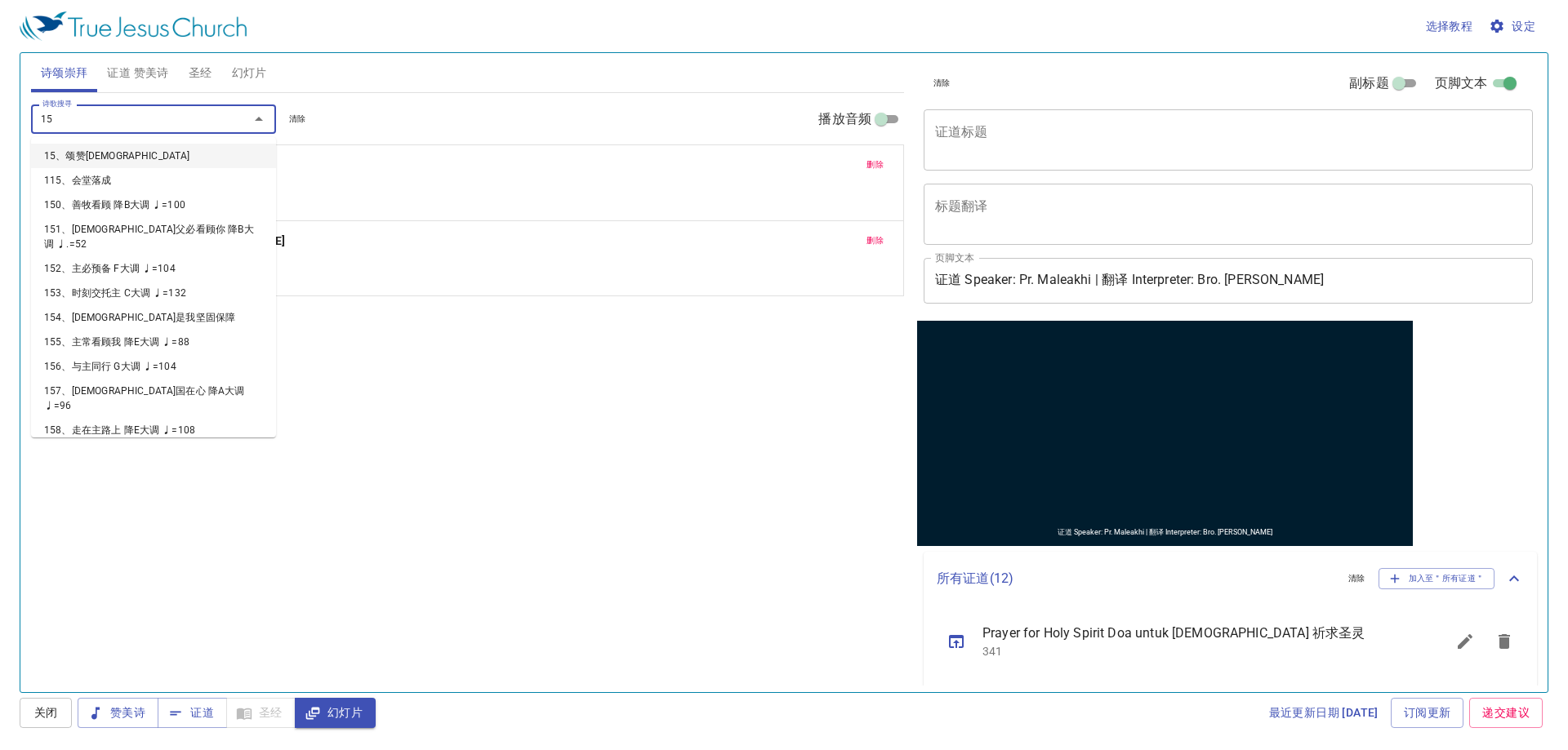
type input "150"
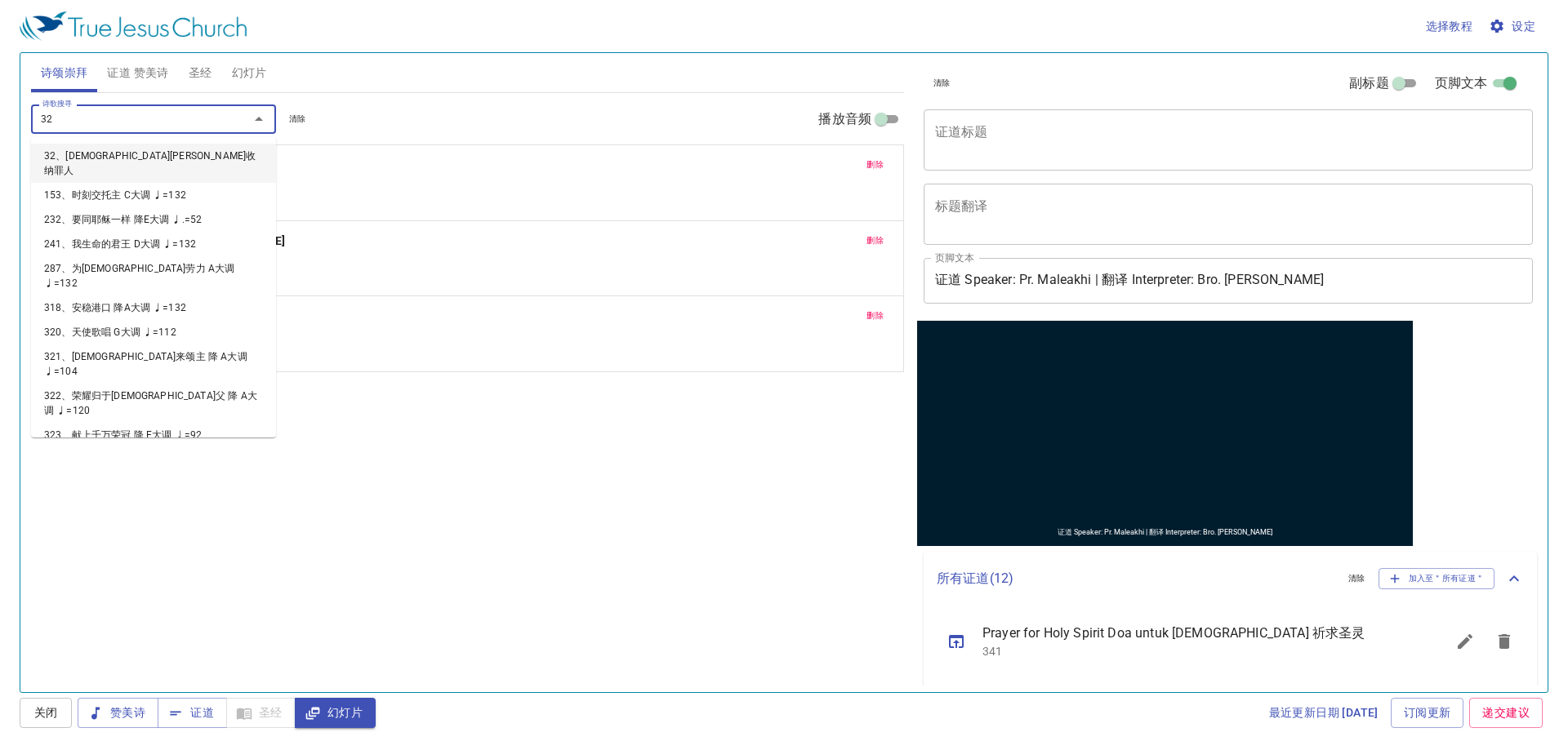
type input "322"
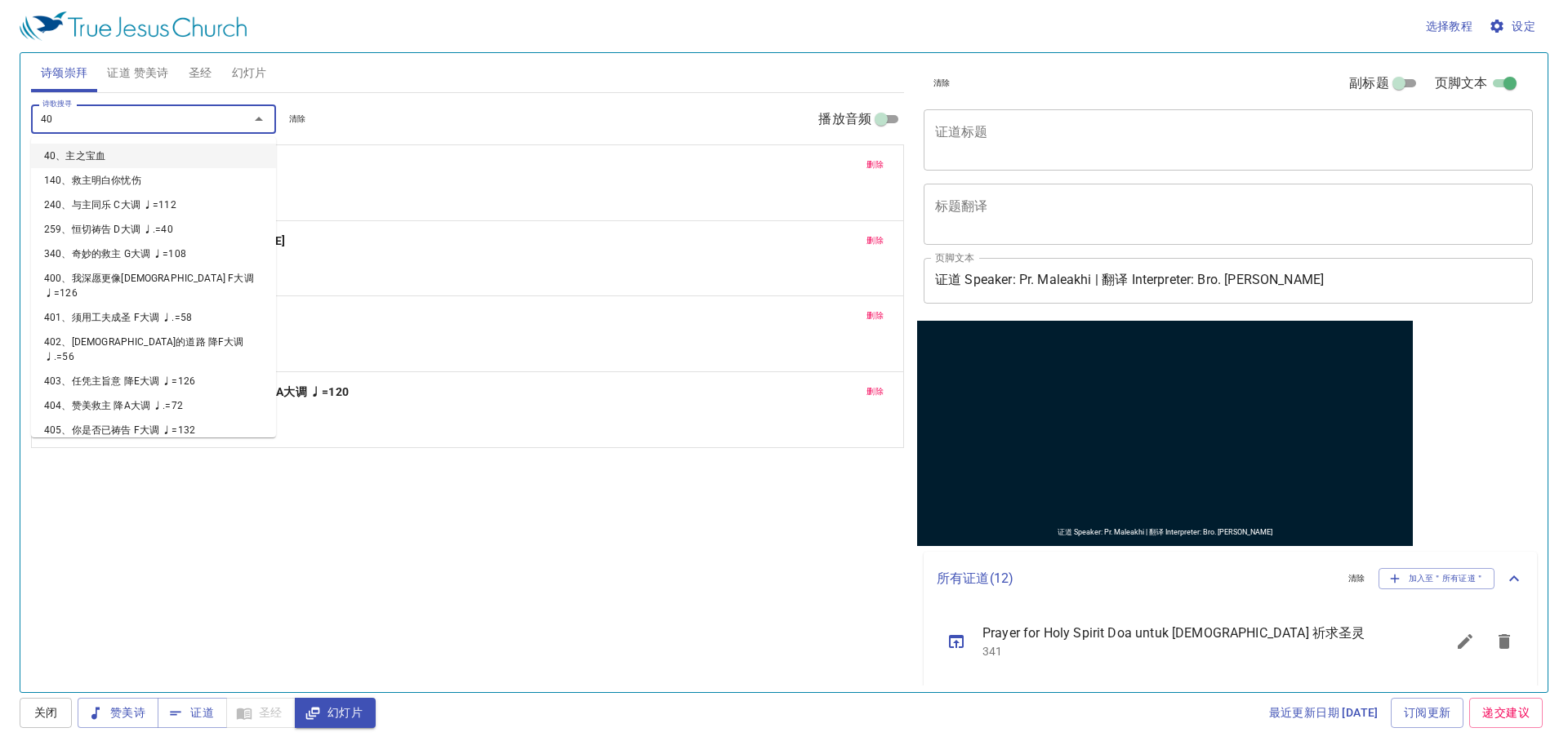
type input "400"
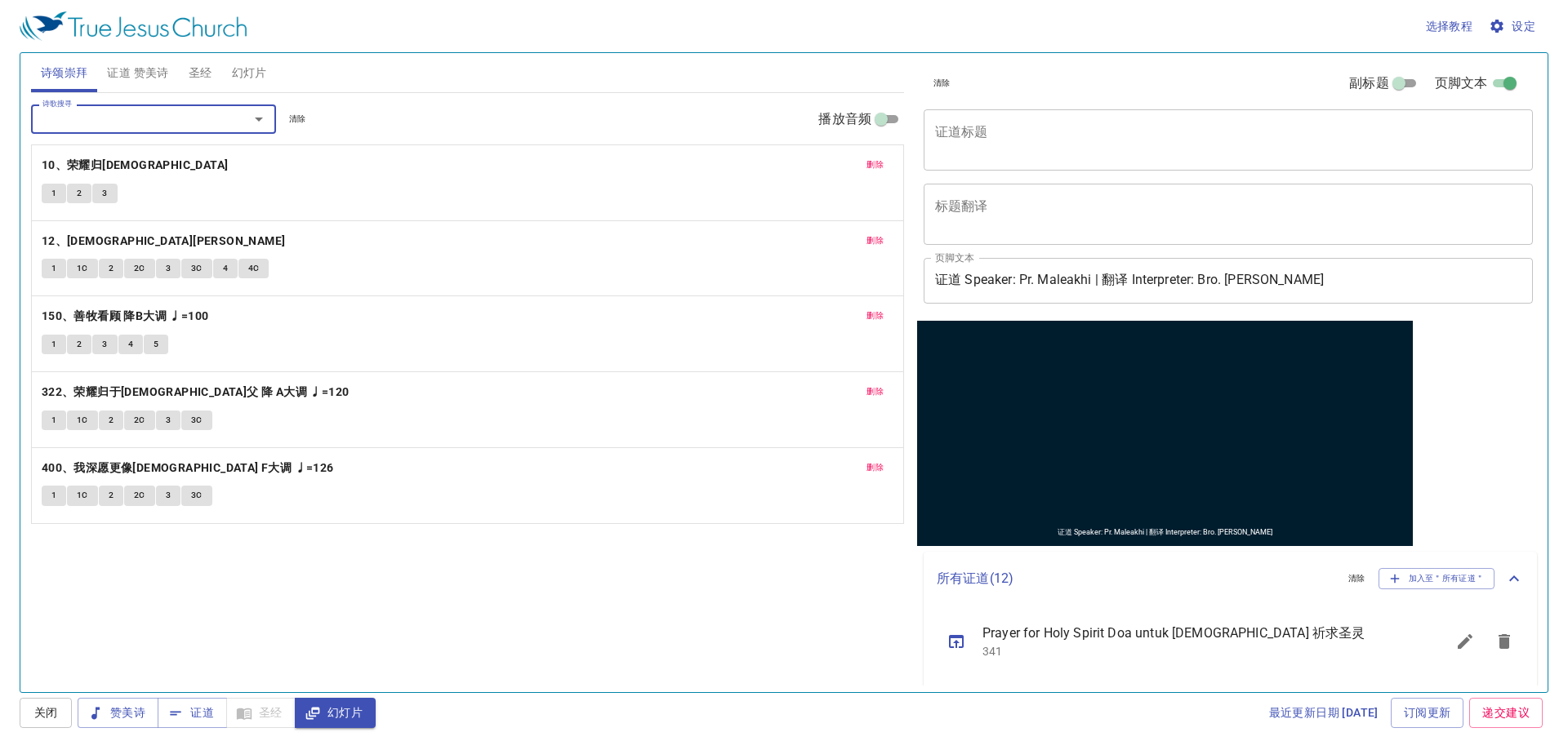
click at [1130, 138] on textarea "证道标题" at bounding box center [1228, 139] width 586 height 31
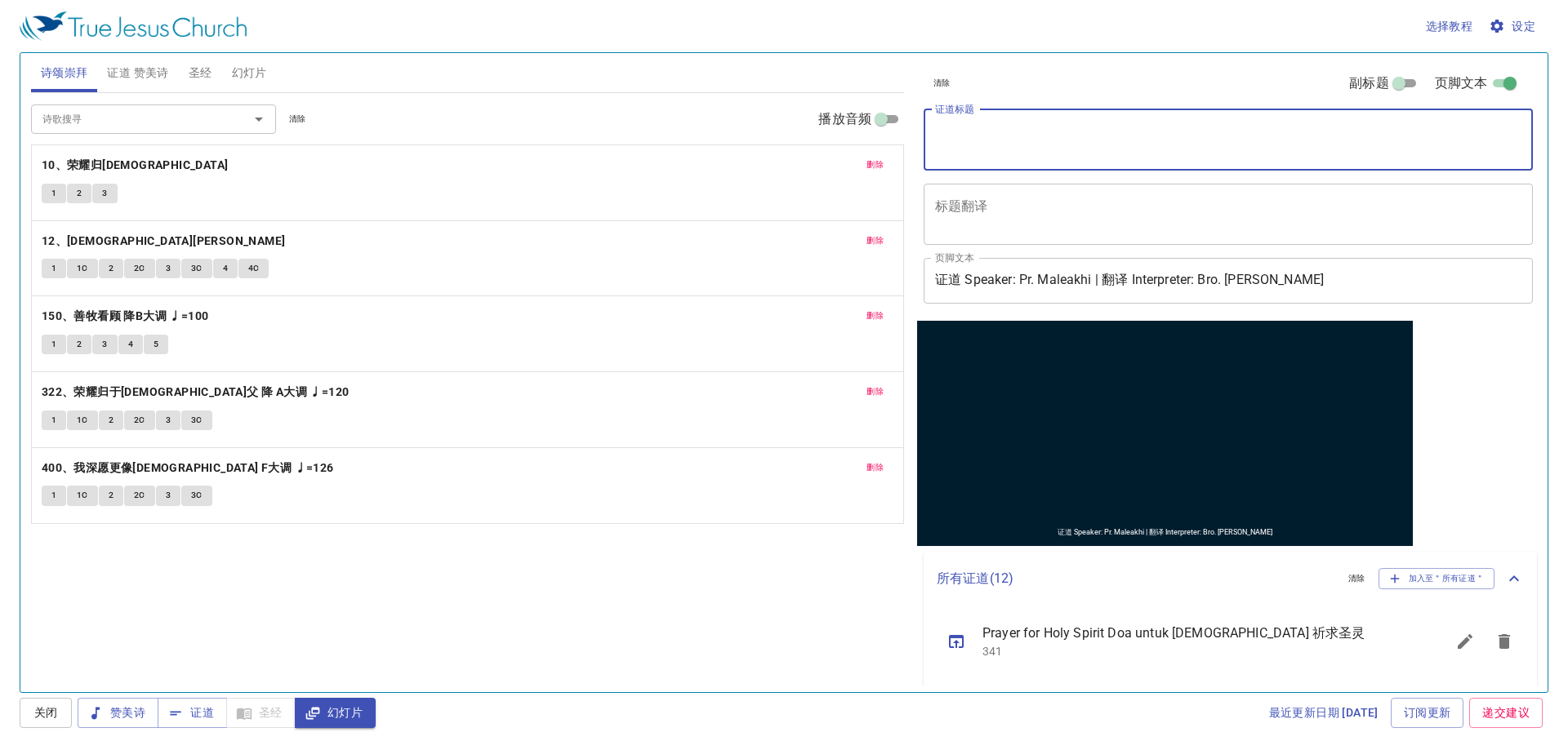
click at [119, 73] on span "证道 赞美诗" at bounding box center [137, 73] width 62 height 21
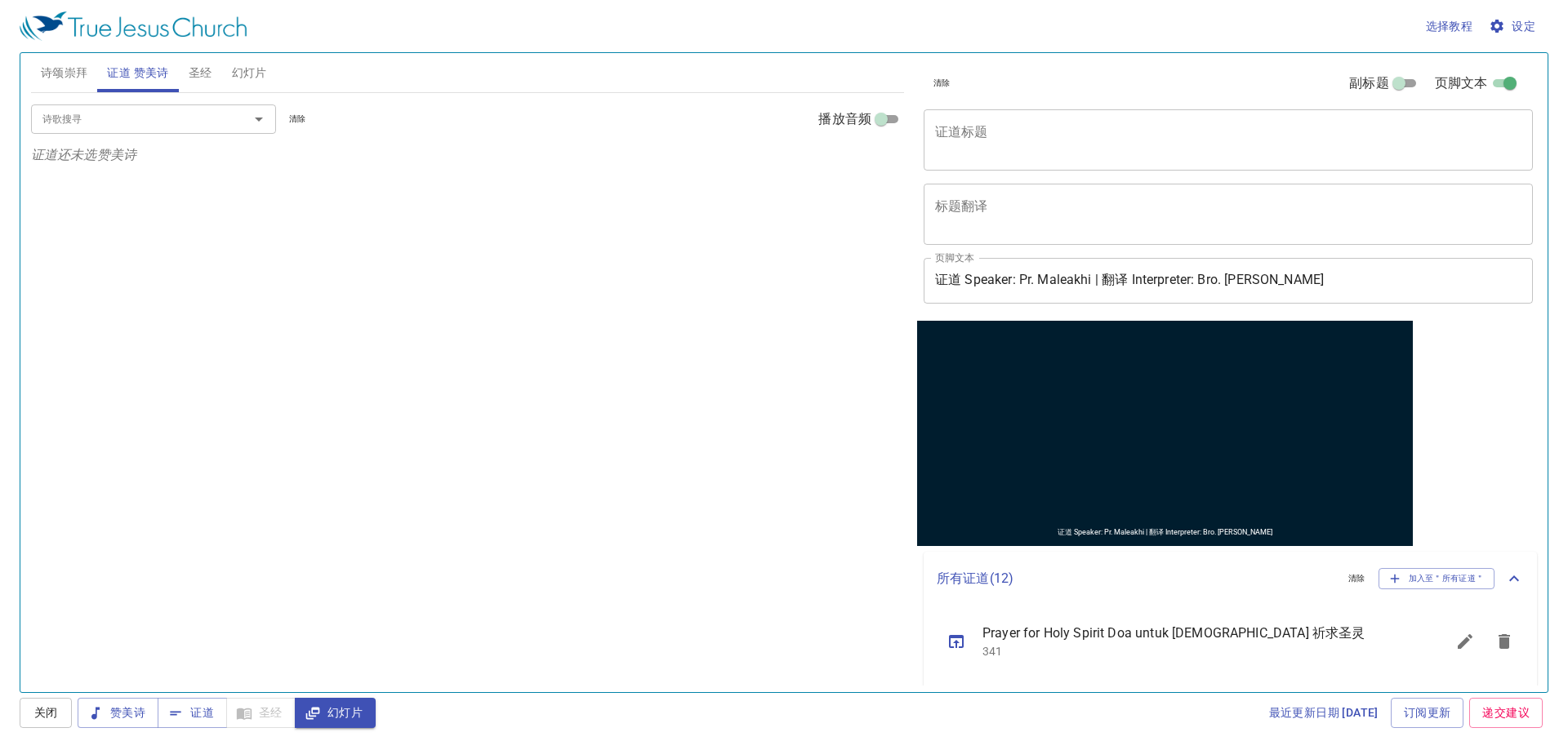
click at [177, 117] on input "诗歌搜寻" at bounding box center [130, 118] width 187 height 19
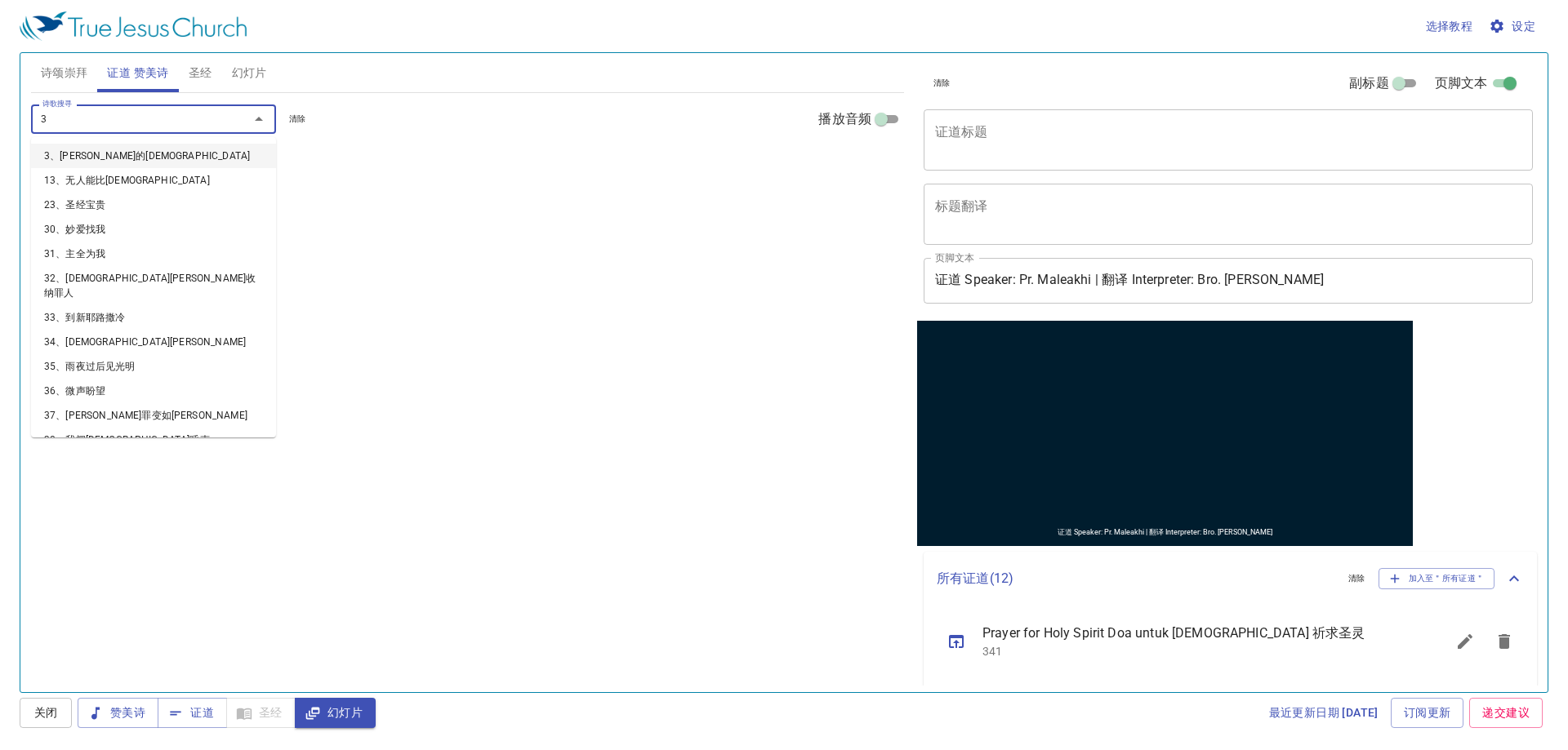
type input "35"
type input "36"
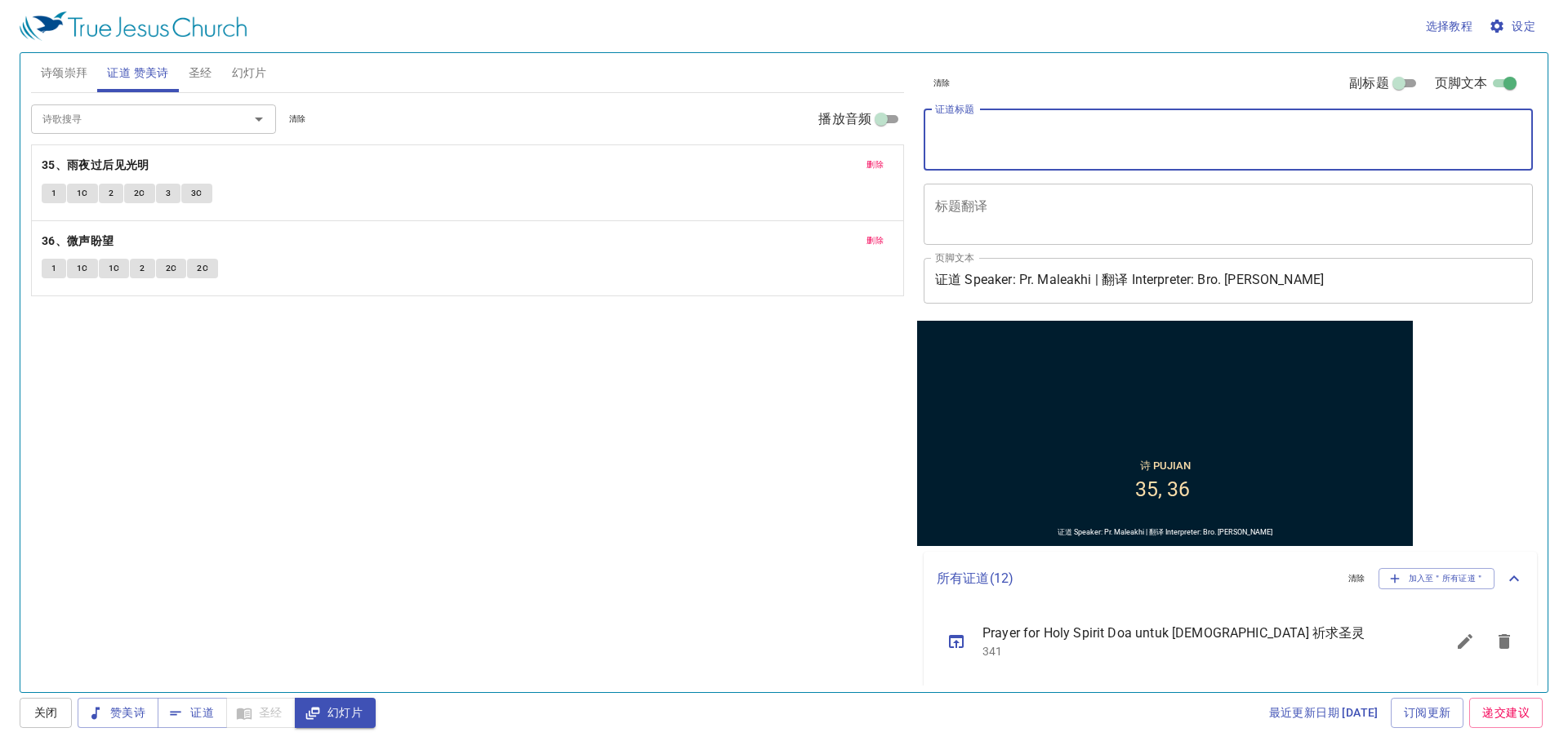
click at [1038, 129] on textarea "证道标题" at bounding box center [1228, 139] width 586 height 31
type textarea "Tetap Benar atau Tetap Jahat"
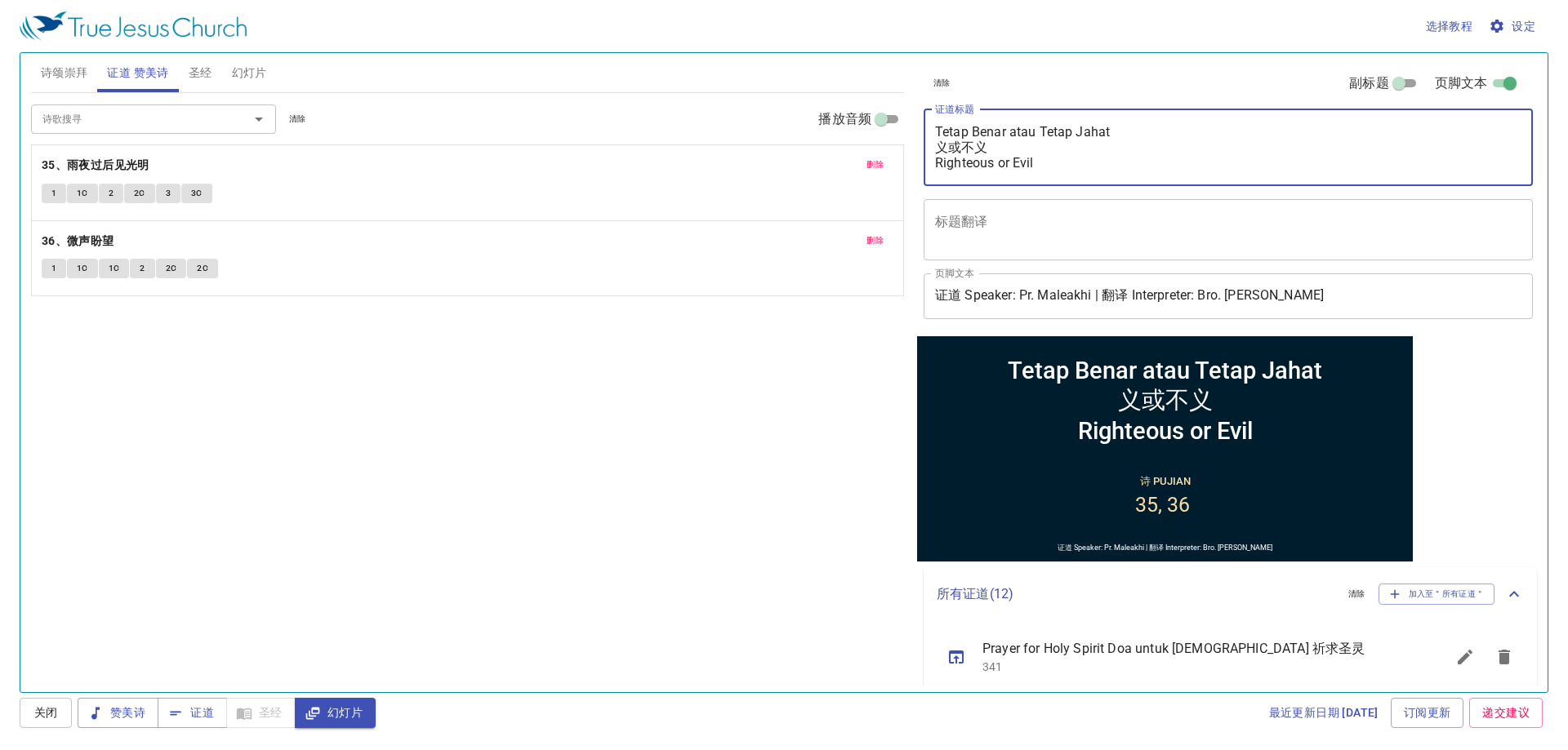
type textarea "Tetap Benar atau Tetap Jahat 义或不义 Righteous or Evil"
click at [835, 528] on div "诗歌搜寻 诗歌搜寻 清除 播放音频 删除 35、雨夜过后见光明 1 1C 2 2C 3 3C 删除 36、微声盼望 1 1C 1C 2 2C 2C" at bounding box center [468, 385] width 873 height 585
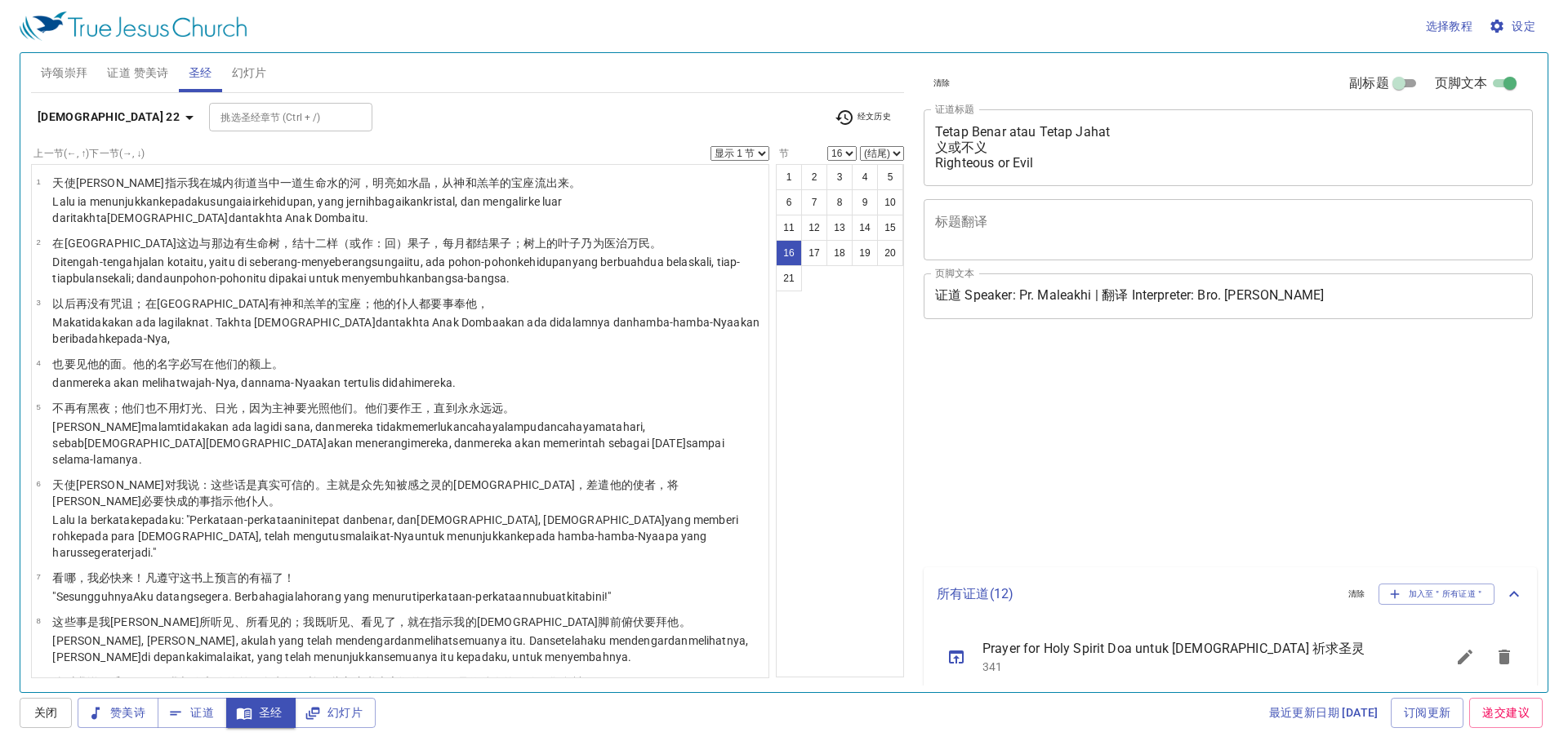
select select "16"
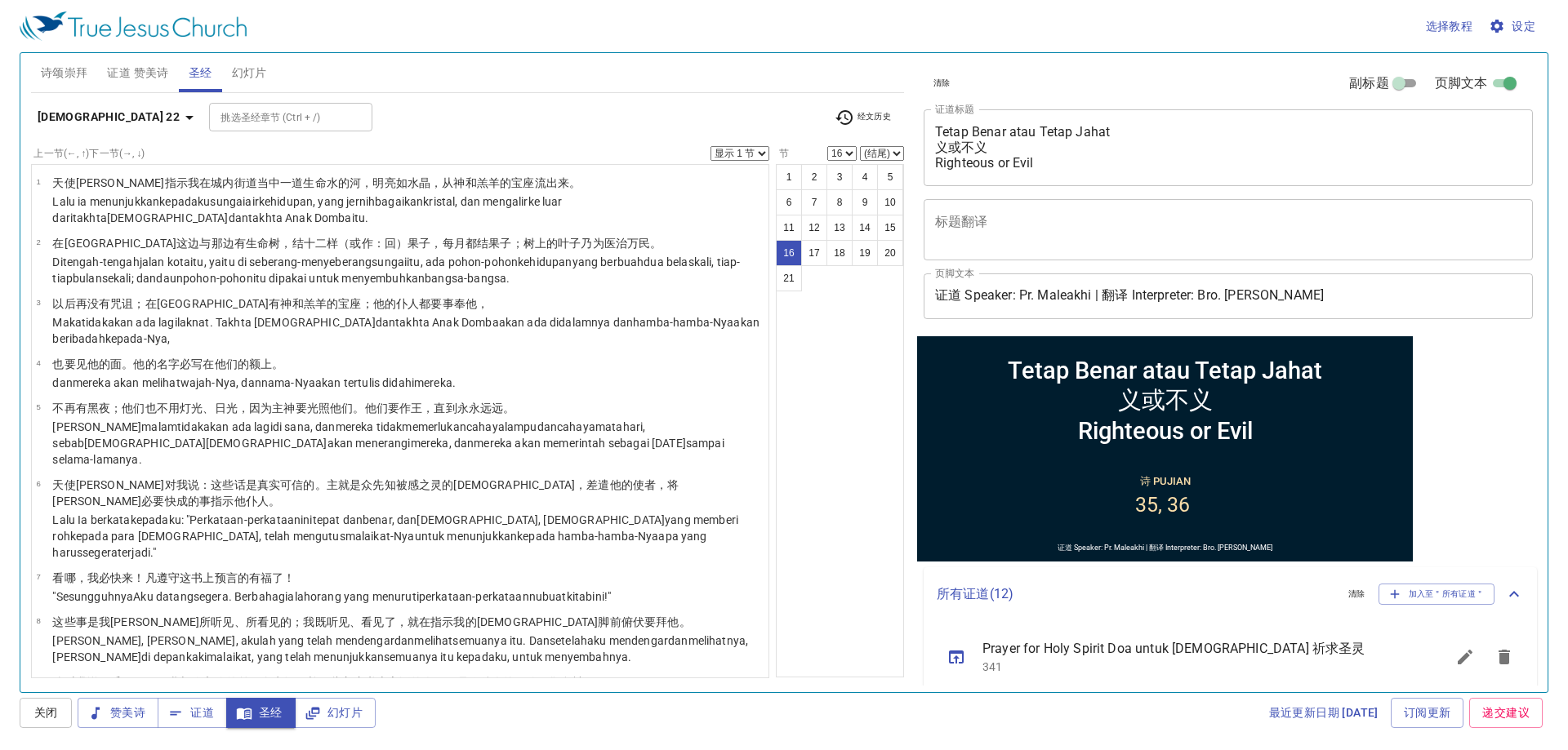
scroll to position [499, 0]
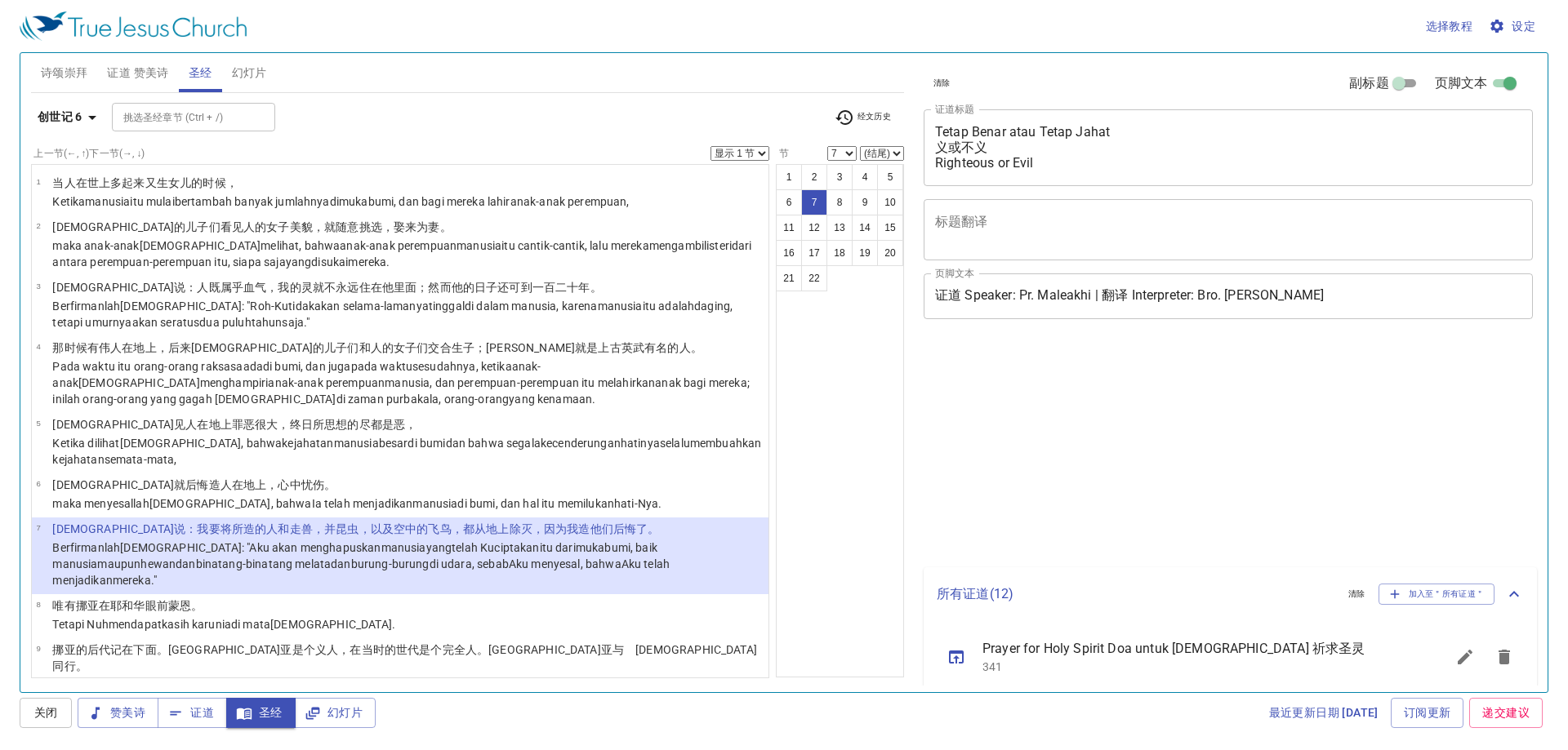
select select "7"
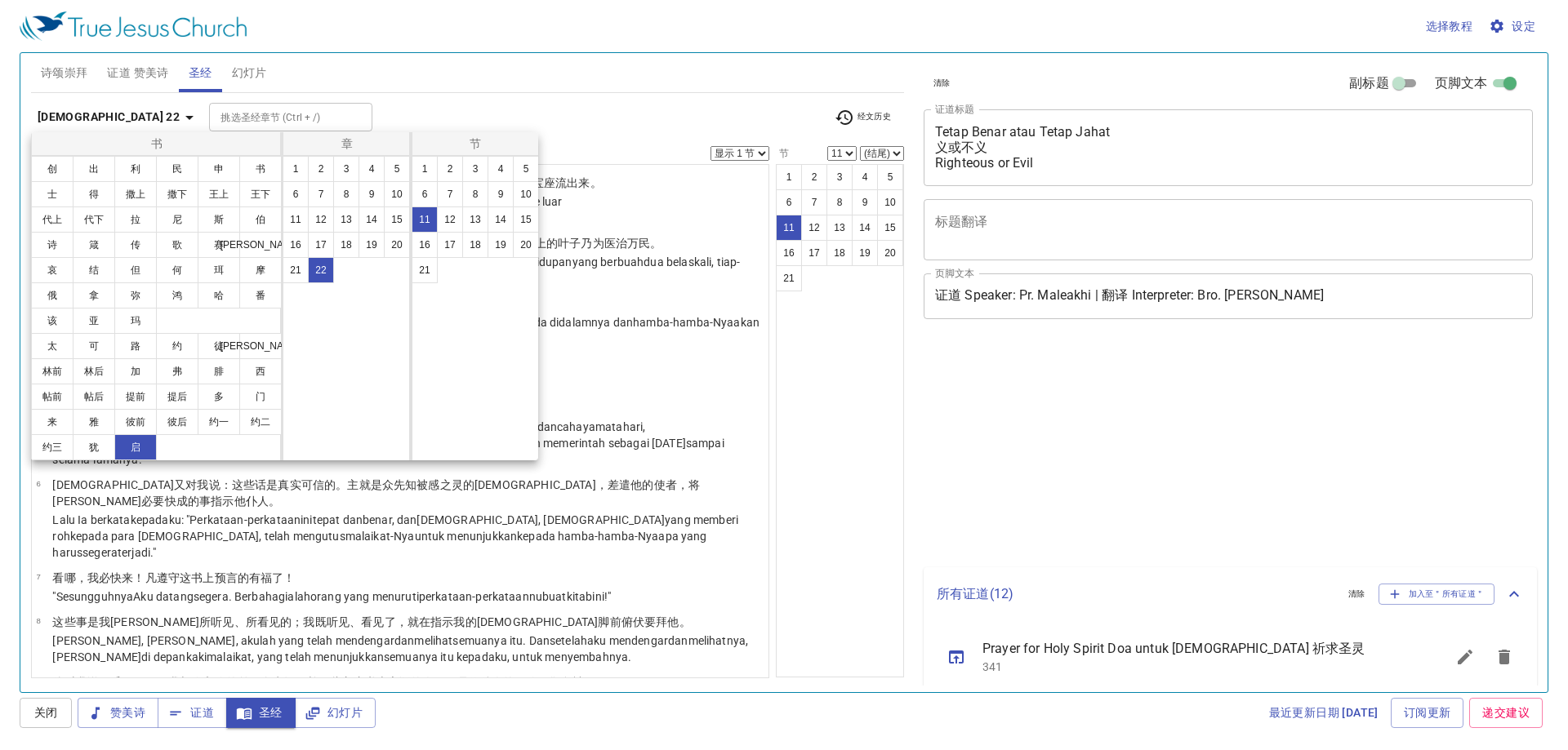
select select "11"
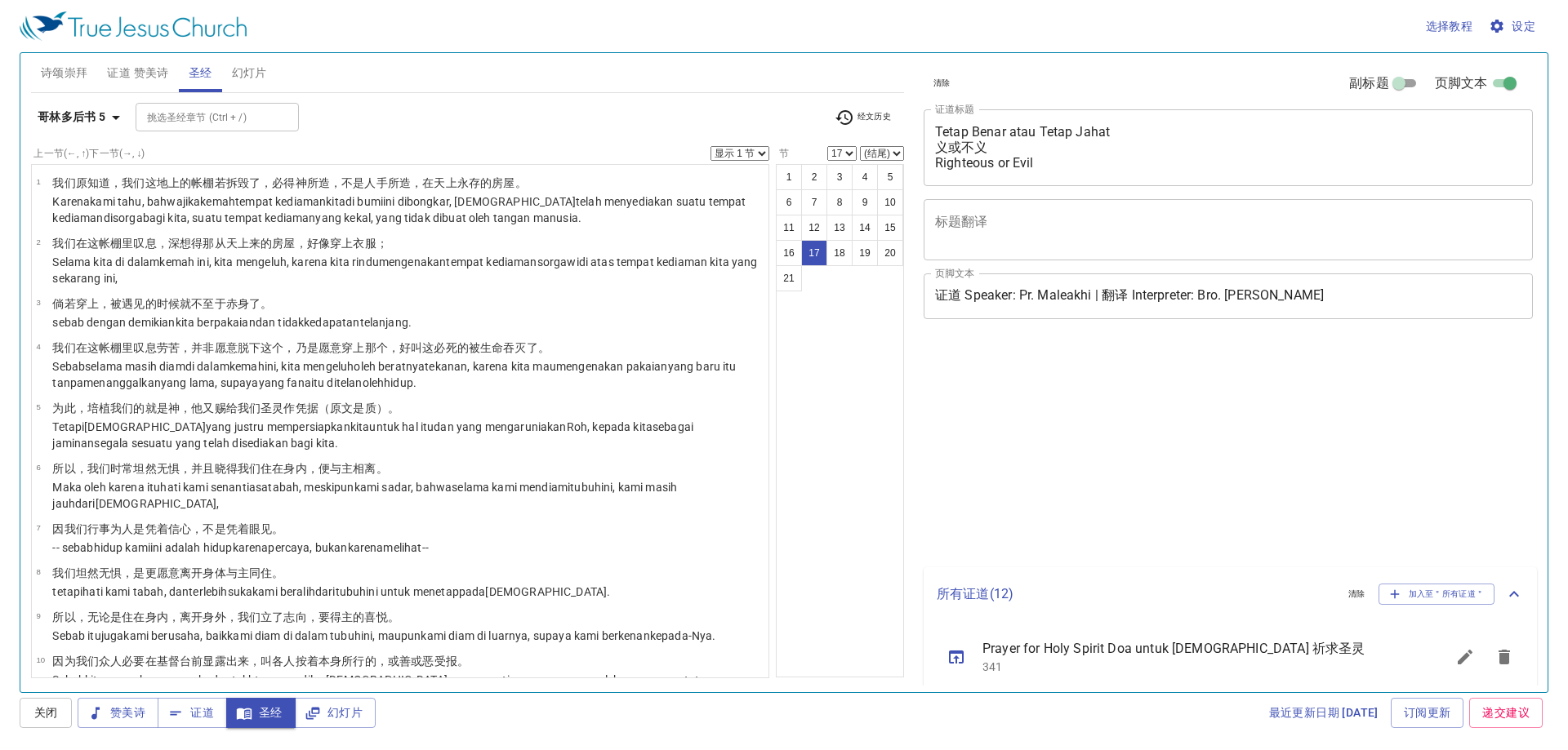
select select "17"
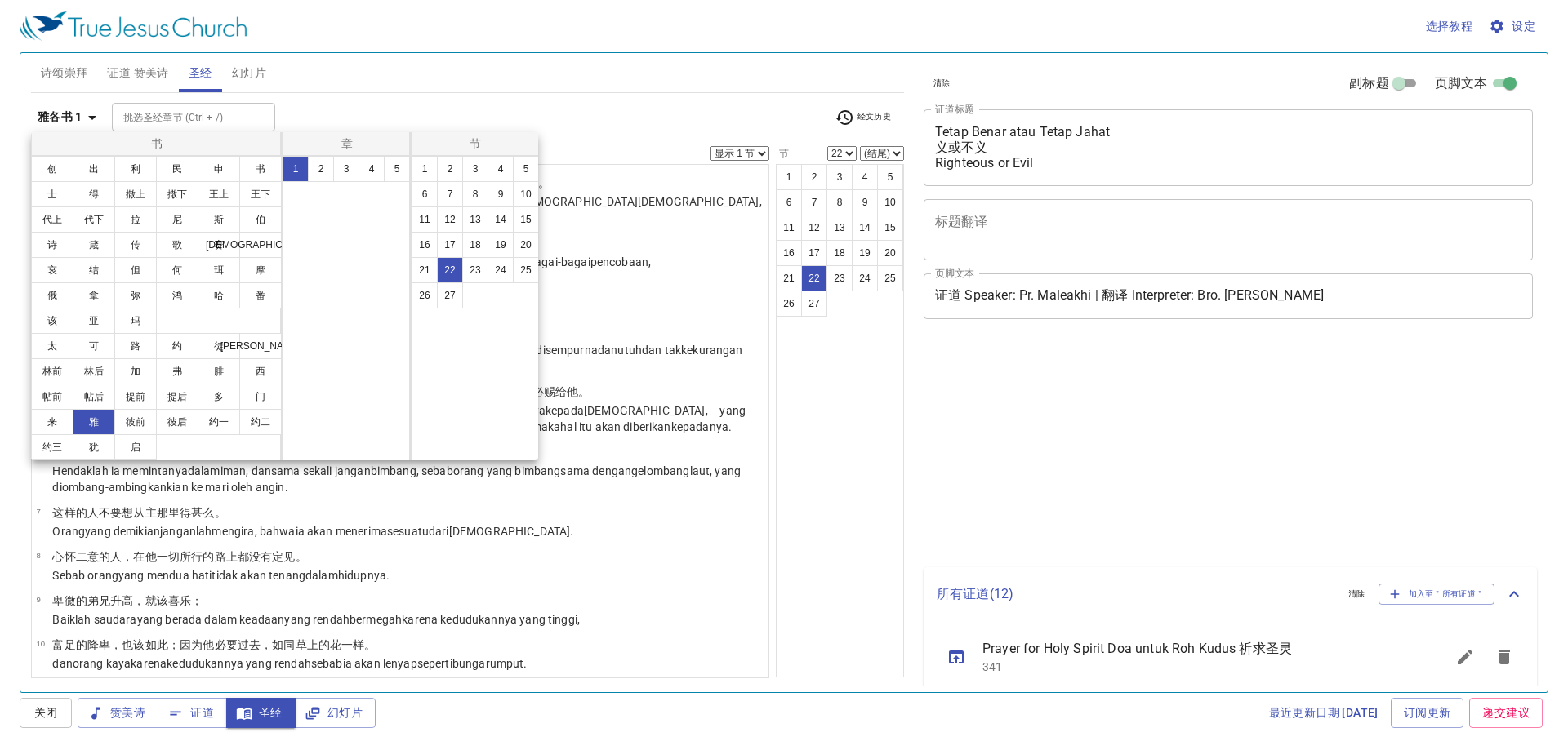
select select "22"
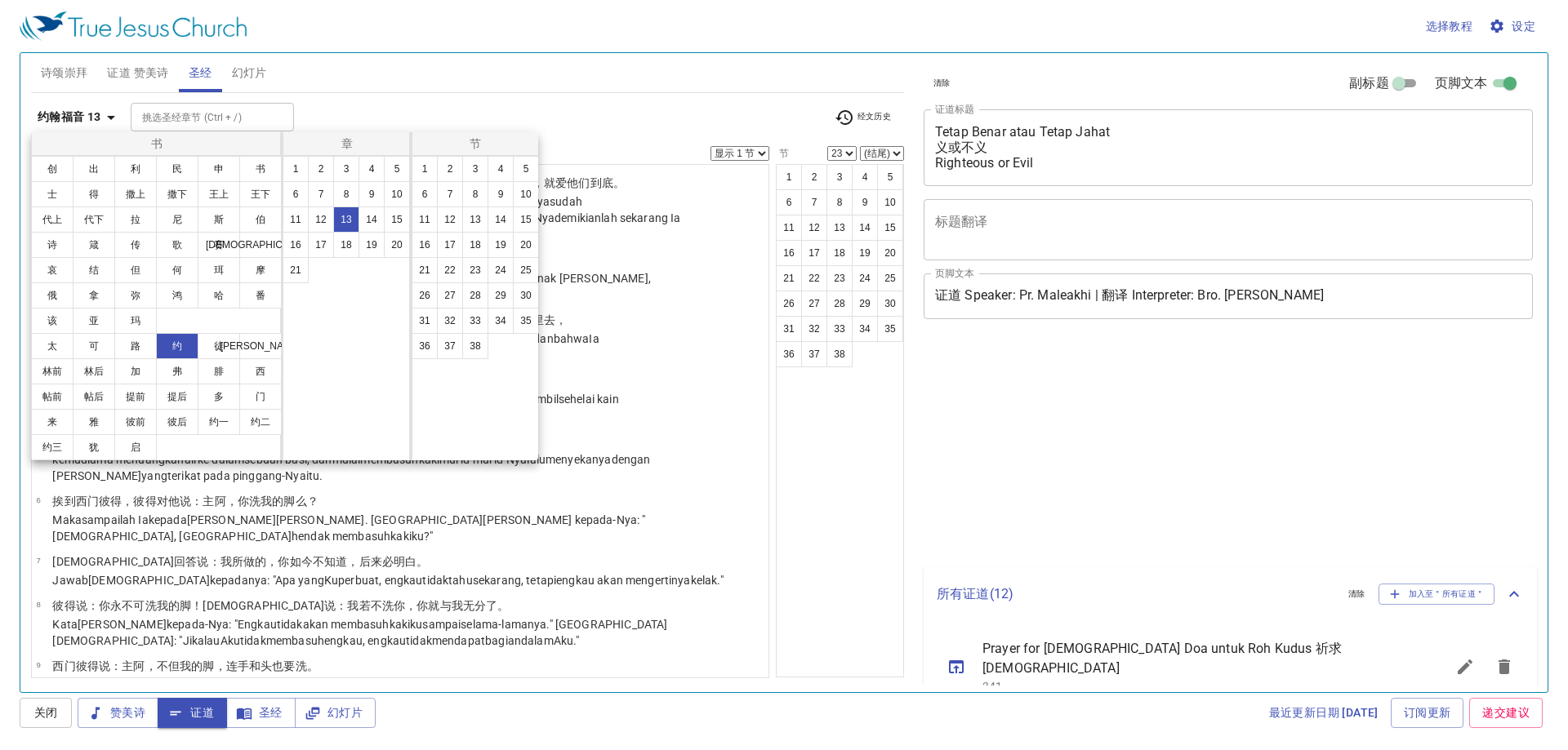
select select "23"
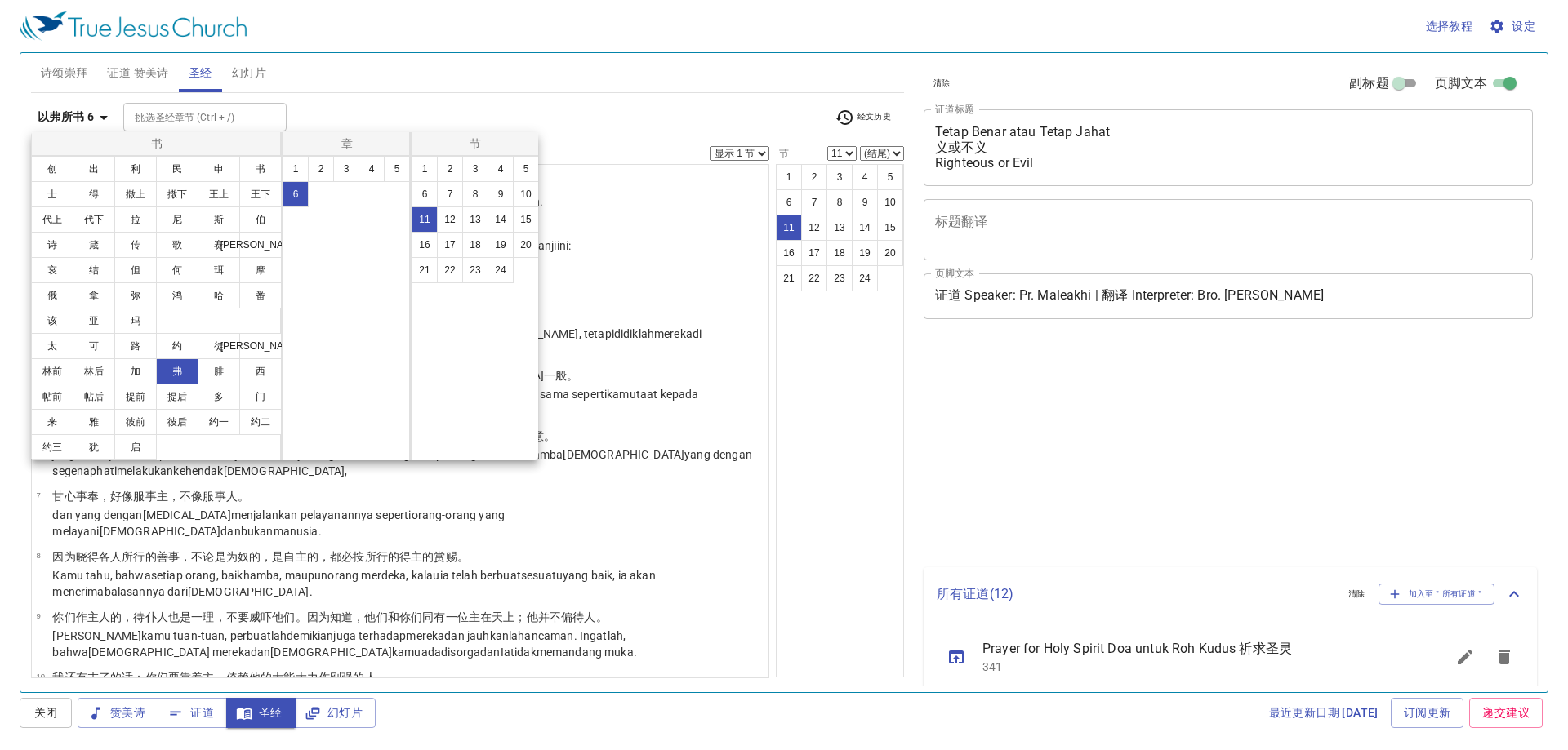
select select "11"
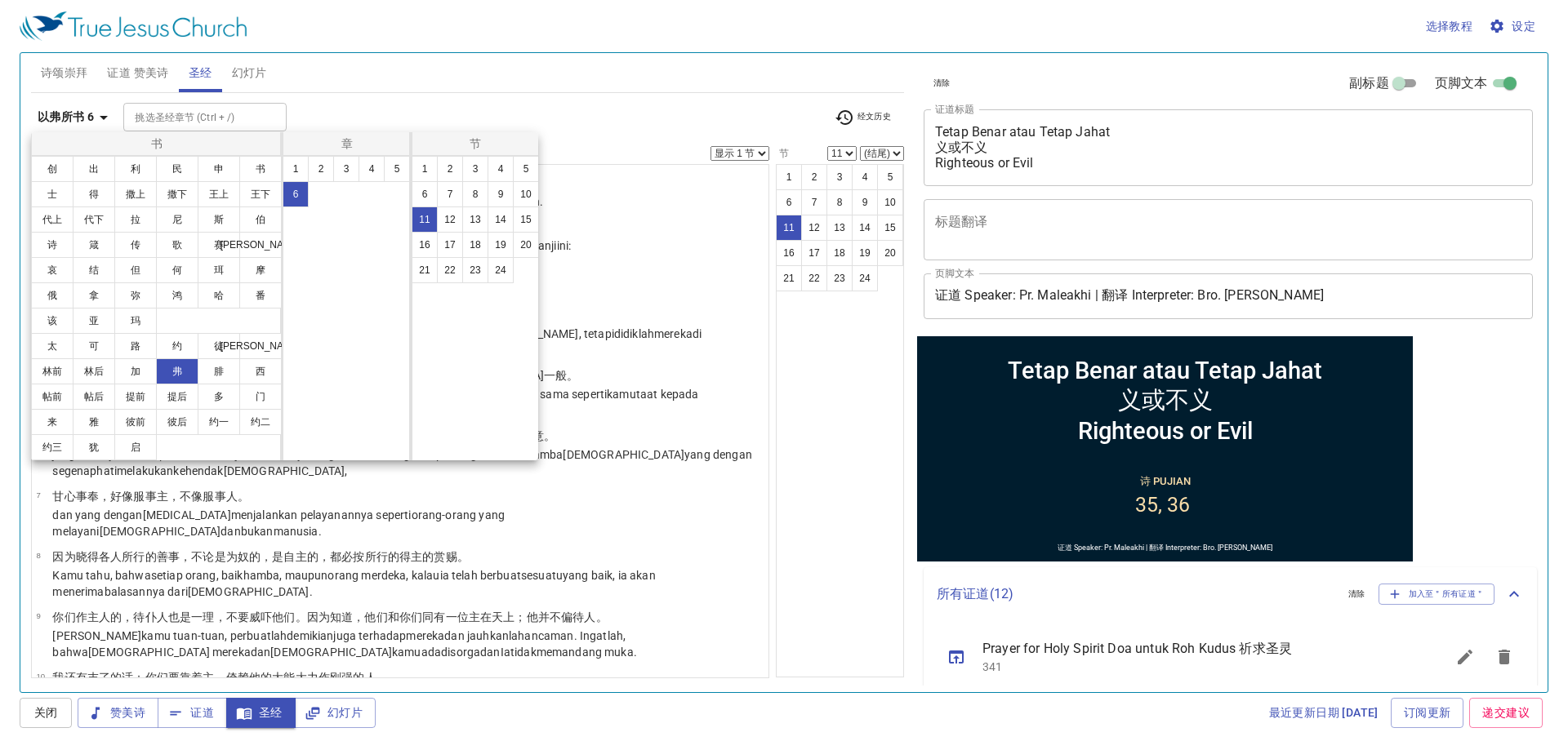
scroll to position [295, 0]
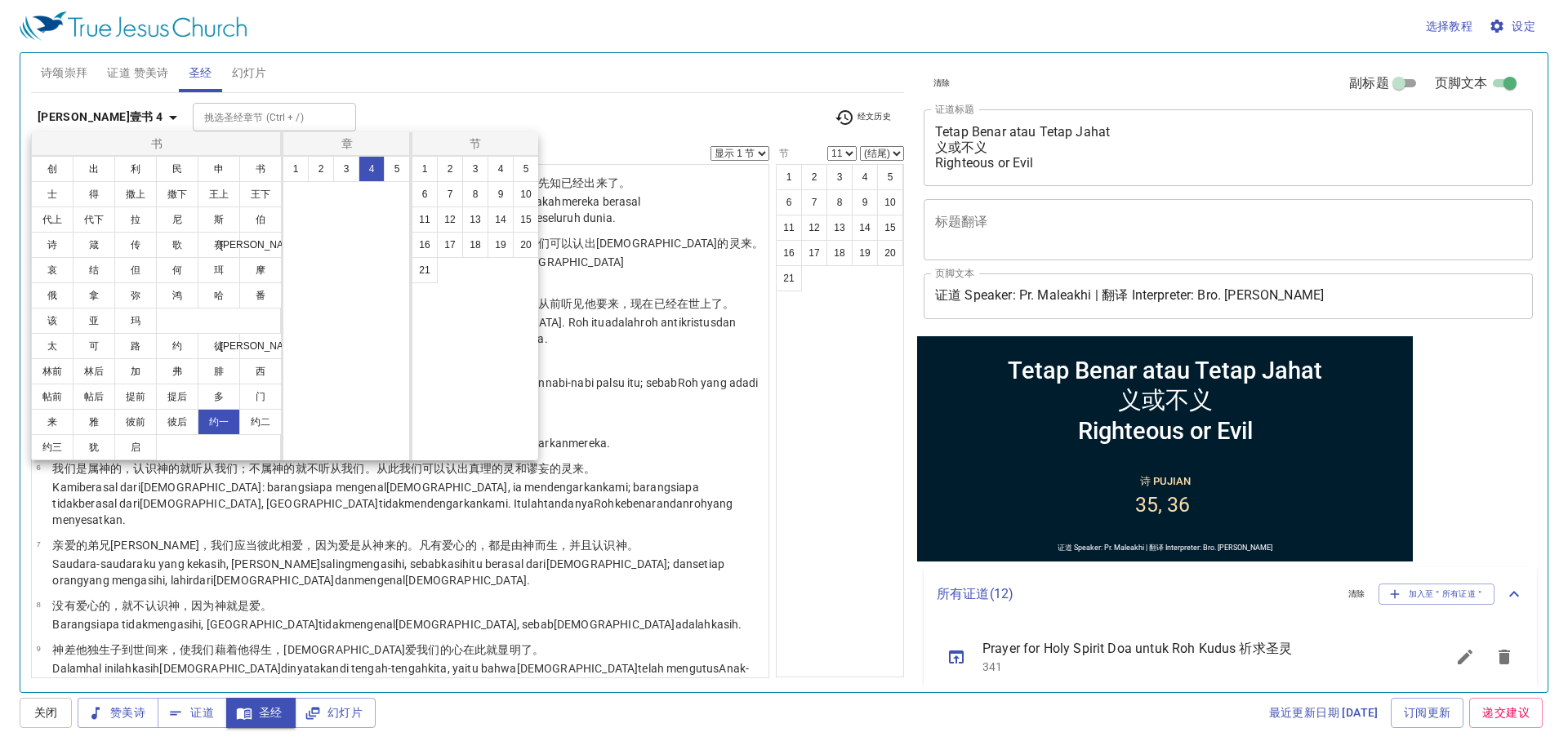
click at [455, 183] on button "7" at bounding box center [450, 194] width 26 height 26
click at [448, 190] on button "7" at bounding box center [450, 194] width 26 height 26
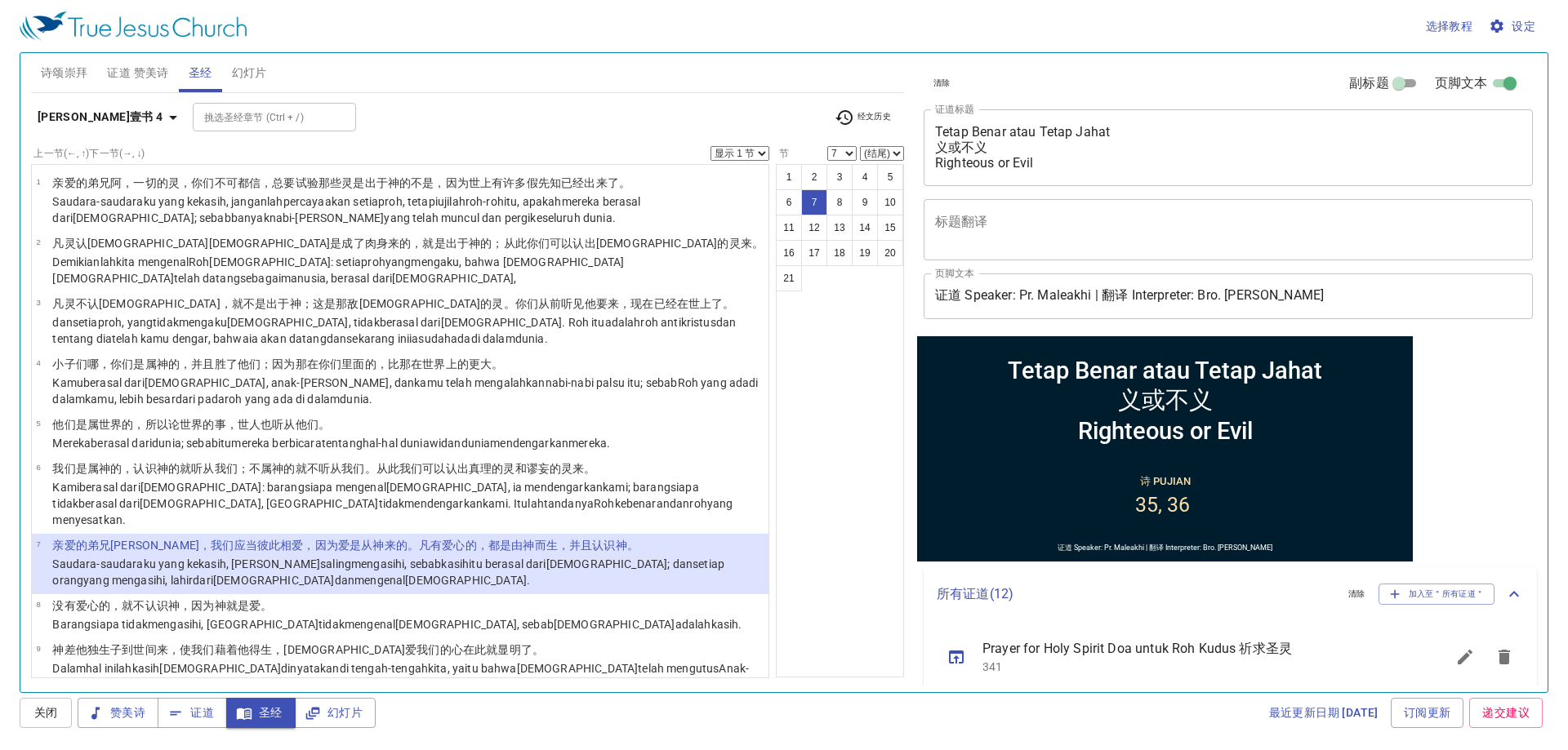
click at [355, 175] on button "7" at bounding box center [346, 167] width 20 height 15
click at [393, 175] on button "9" at bounding box center [383, 167] width 20 height 15
click at [448, 190] on div "书 创 出 利 民 申 书 士 得 撒上 撒下 王上 王下 代上 代下 拉 尼 斯 伯 诗 箴 传 歌 赛 耶 哀 结 但 何 珥 摩 俄 拿 弥 鸿 哈 番…" at bounding box center [784, 375] width 1568 height 750
select select "9"
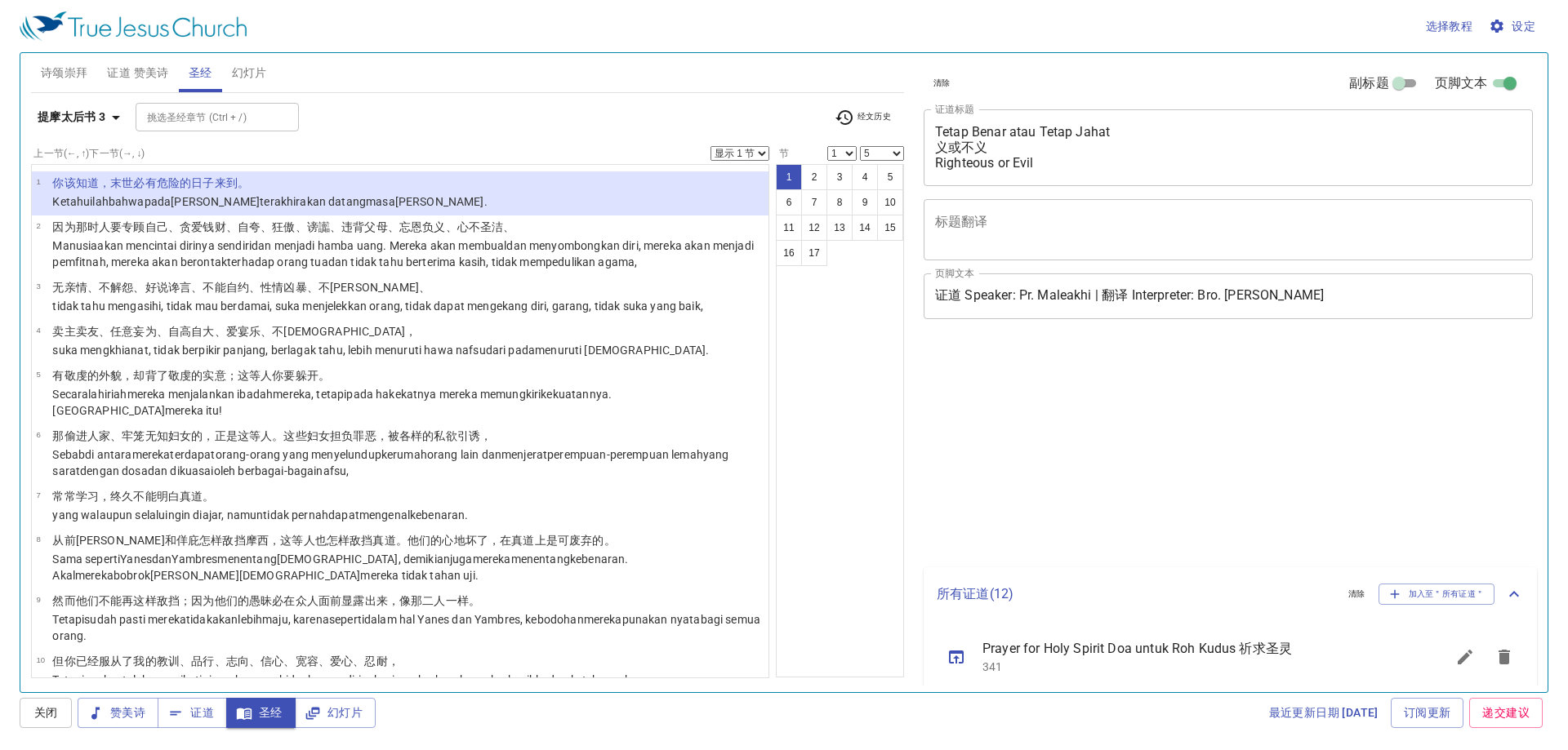
select select "5"
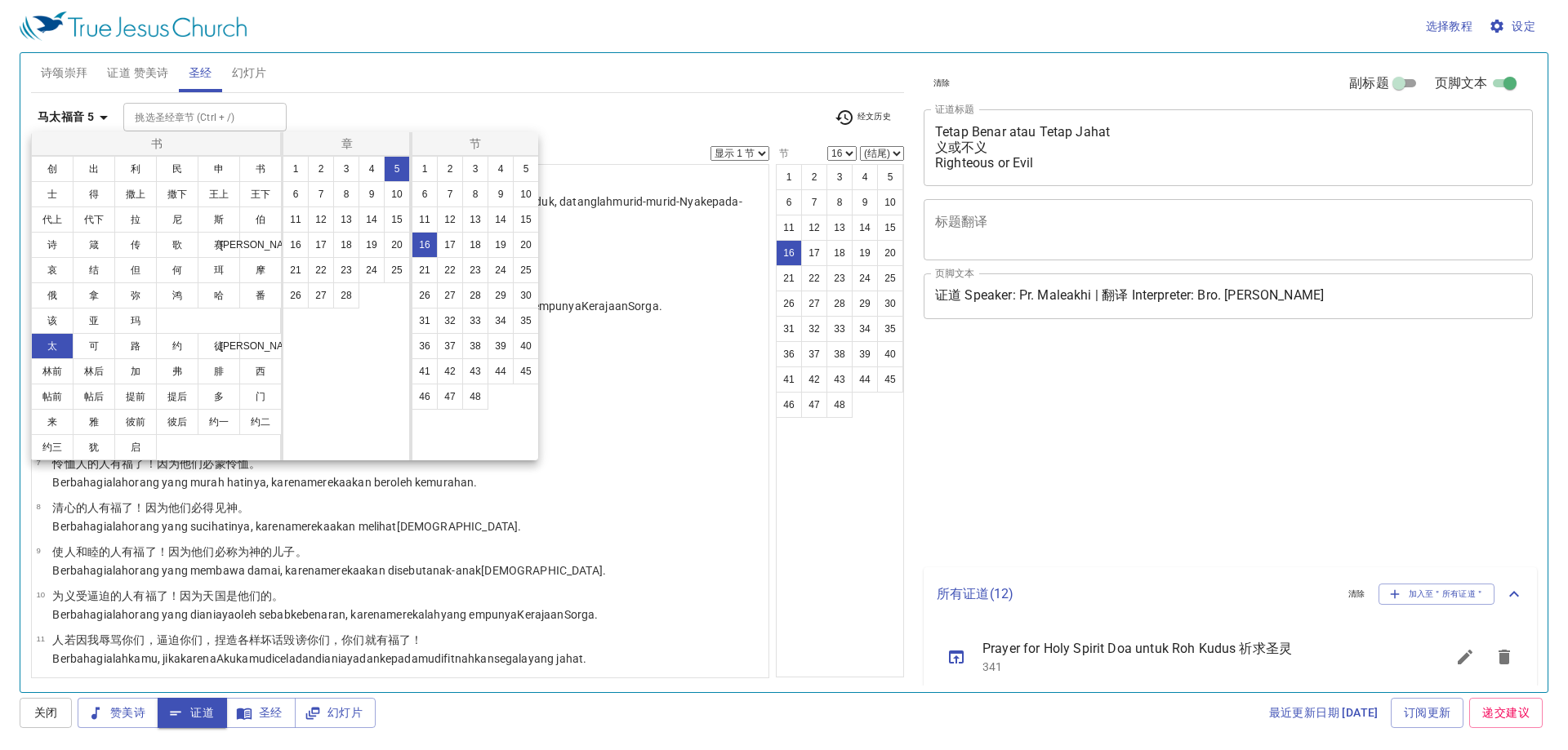
select select "16"
